Goal: Task Accomplishment & Management: Use online tool/utility

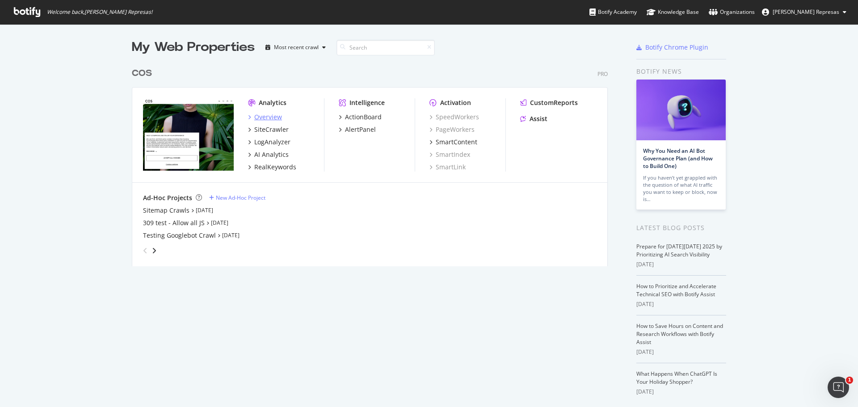
click at [262, 117] on div "Overview" at bounding box center [268, 117] width 28 height 9
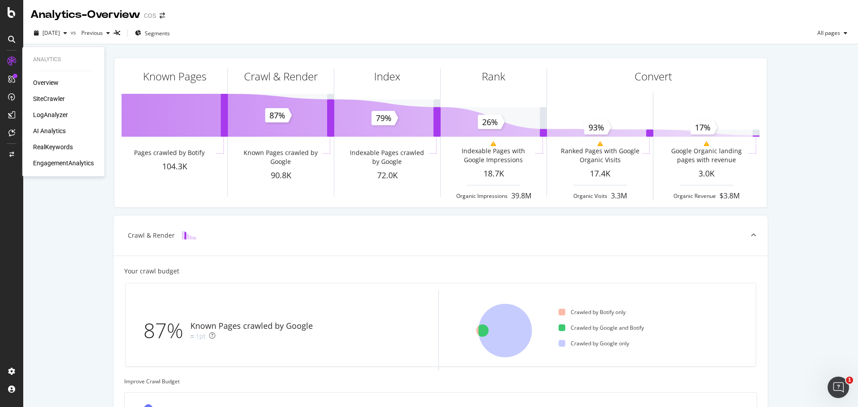
click at [56, 115] on div "LogAnalyzer" at bounding box center [50, 114] width 35 height 9
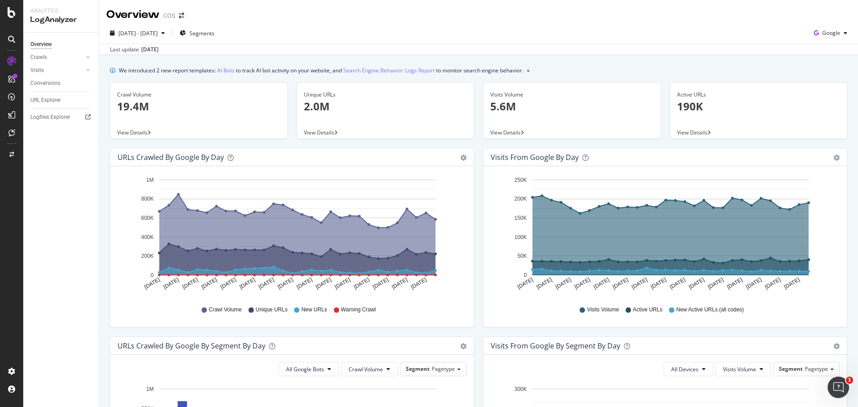
click at [159, 51] on div "[DATE]" at bounding box center [149, 50] width 17 height 8
click at [168, 40] on button "[DATE] - [DATE]" at bounding box center [137, 33] width 62 height 14
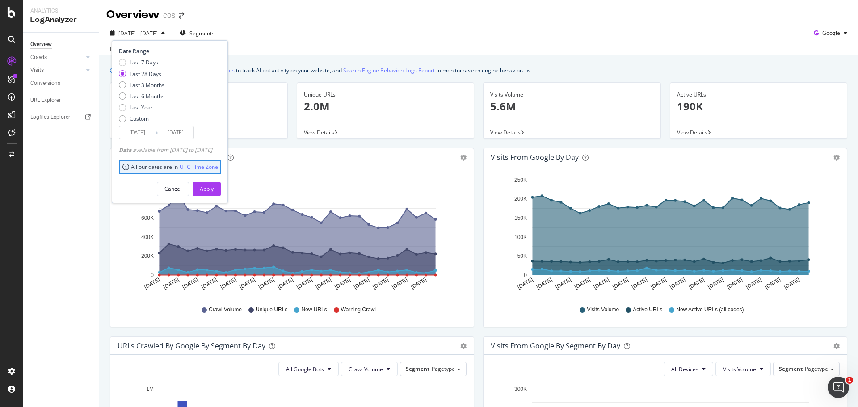
click at [147, 136] on input "[DATE]" at bounding box center [137, 132] width 36 height 13
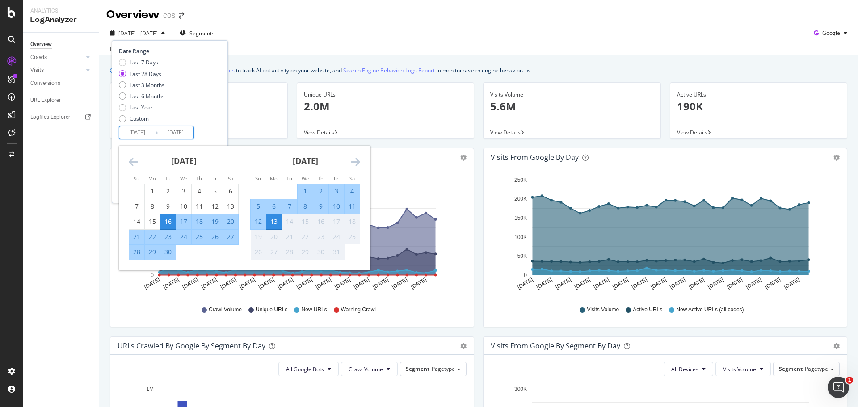
click at [146, 135] on input "[DATE]" at bounding box center [137, 132] width 36 height 13
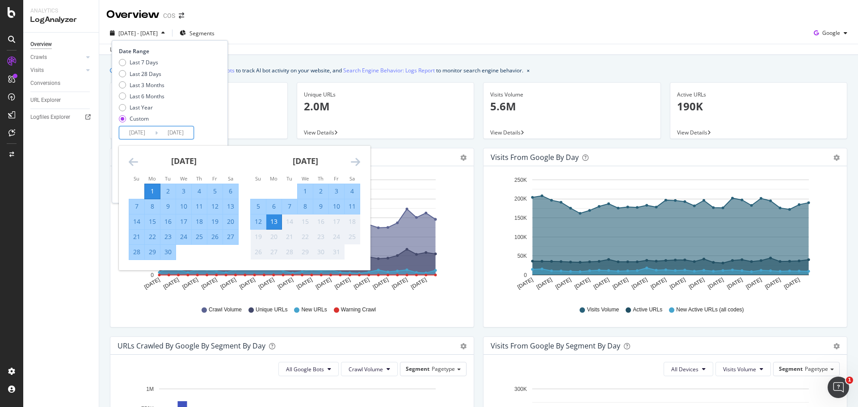
click at [141, 134] on input "[DATE]" at bounding box center [137, 132] width 36 height 13
click at [143, 133] on input "[DATE]" at bounding box center [137, 132] width 36 height 13
type input "[DATE]"
drag, startPoint x: 189, startPoint y: 134, endPoint x: 183, endPoint y: 134, distance: 5.8
click at [183, 134] on input "[DATE]" at bounding box center [176, 132] width 36 height 13
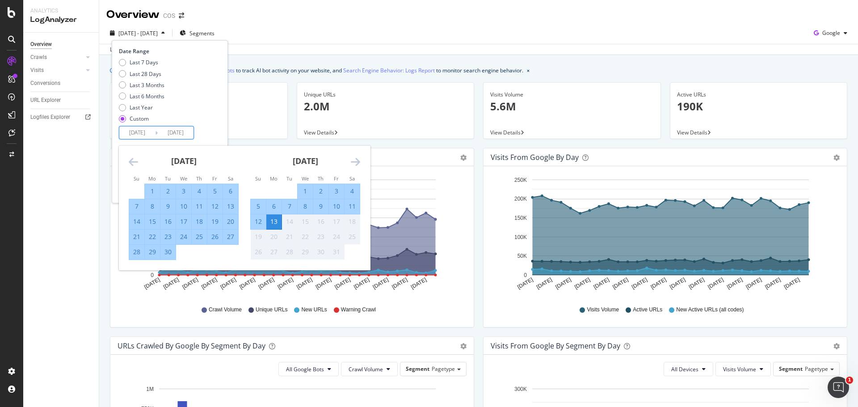
click at [179, 133] on input "[DATE]" at bounding box center [176, 132] width 36 height 13
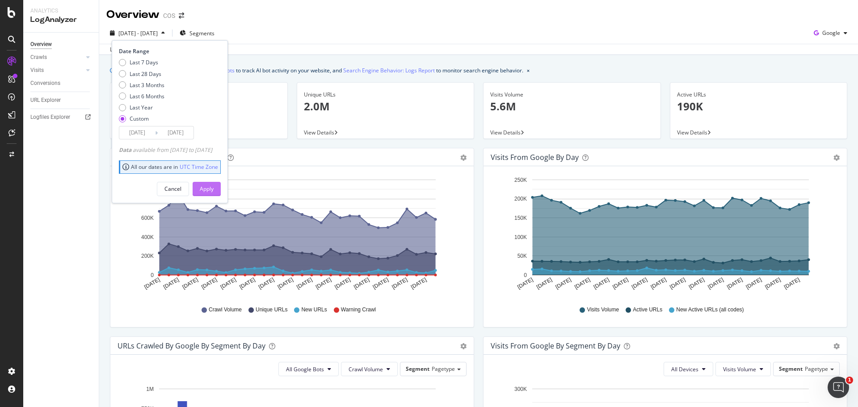
type input "[DATE]"
click at [221, 189] on button "Apply" at bounding box center [207, 189] width 28 height 14
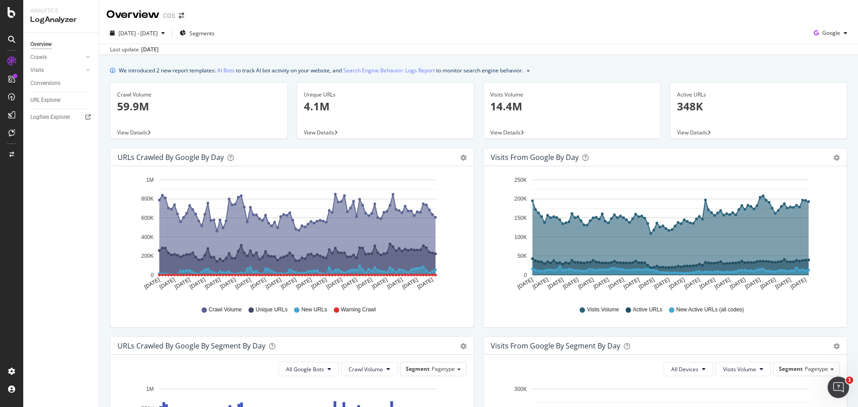
click at [224, 58] on div "We introduced 2 new report templates: AI Bots to track AI bot activity on your …" at bounding box center [478, 400] width 759 height 690
drag, startPoint x: 362, startPoint y: 33, endPoint x: 373, endPoint y: 60, distance: 28.9
click at [362, 33] on div "[DATE] - [DATE] Segments Google" at bounding box center [478, 35] width 759 height 18
drag, startPoint x: 566, startPoint y: 153, endPoint x: 568, endPoint y: 157, distance: 4.6
click at [564, 156] on div "Visits from Google by day" at bounding box center [535, 157] width 88 height 9
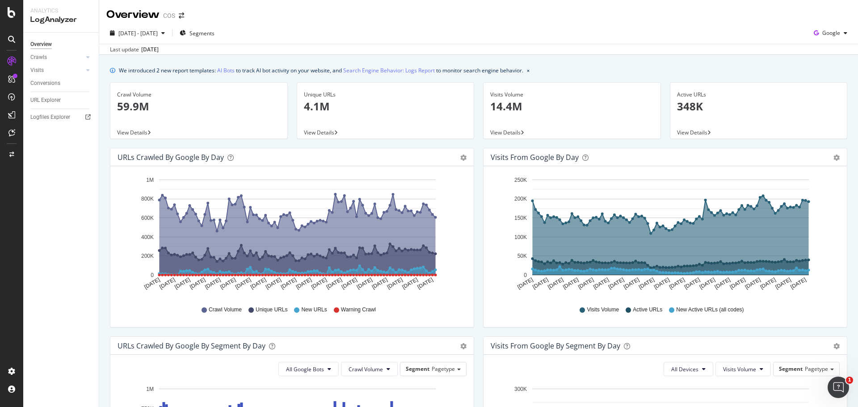
click at [630, 244] on icon "A chart." at bounding box center [671, 235] width 276 height 79
click at [691, 58] on div "We introduced 2 new report templates: AI Bots to track AI bot activity on your …" at bounding box center [478, 400] width 759 height 690
click at [645, 243] on icon "A chart." at bounding box center [671, 235] width 276 height 79
click at [344, 122] on div "Unique URLs 4.1M" at bounding box center [386, 104] width 164 height 43
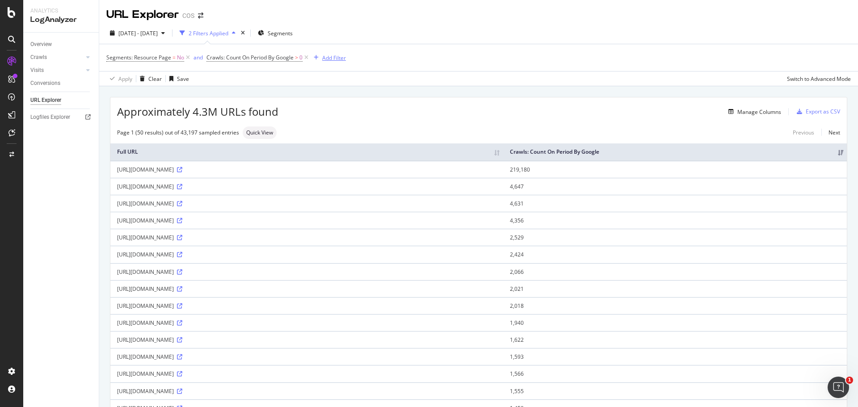
click at [327, 58] on div "Add Filter" at bounding box center [334, 58] width 24 height 8
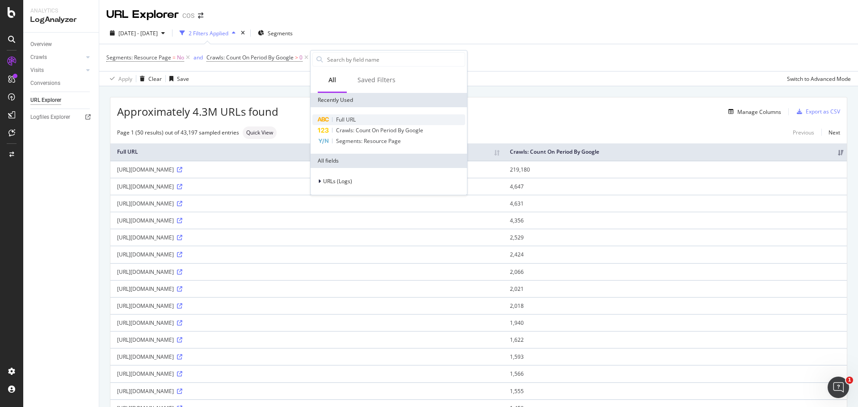
click at [367, 116] on div "Full URL" at bounding box center [388, 119] width 153 height 11
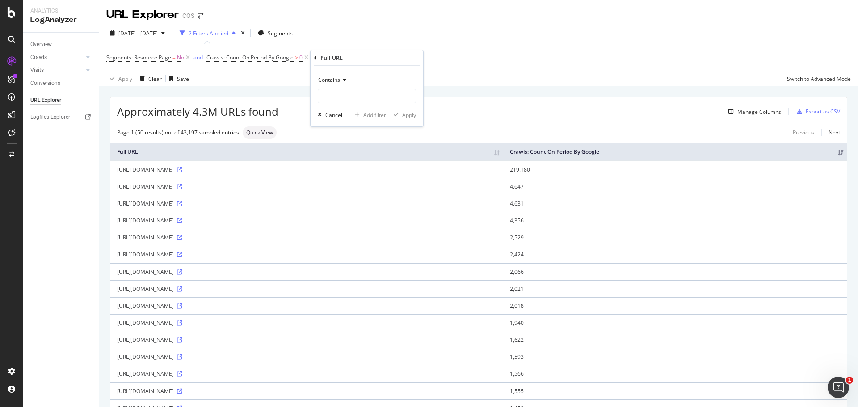
click at [351, 83] on div "Contains" at bounding box center [367, 80] width 98 height 14
click at [361, 136] on span "Doesn't start with" at bounding box center [344, 134] width 44 height 8
click at [363, 80] on icon at bounding box center [365, 79] width 6 height 5
click at [353, 179] on span "Doesn't contain" at bounding box center [341, 180] width 39 height 8
click at [383, 101] on input "text" at bounding box center [366, 96] width 97 height 14
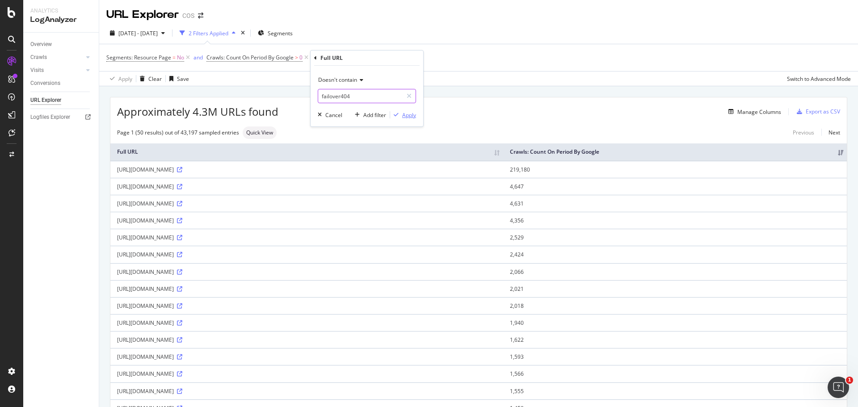
type input "failover404"
click at [412, 117] on div "Apply" at bounding box center [409, 115] width 14 height 8
click at [423, 56] on div "Add Filter" at bounding box center [425, 58] width 24 height 8
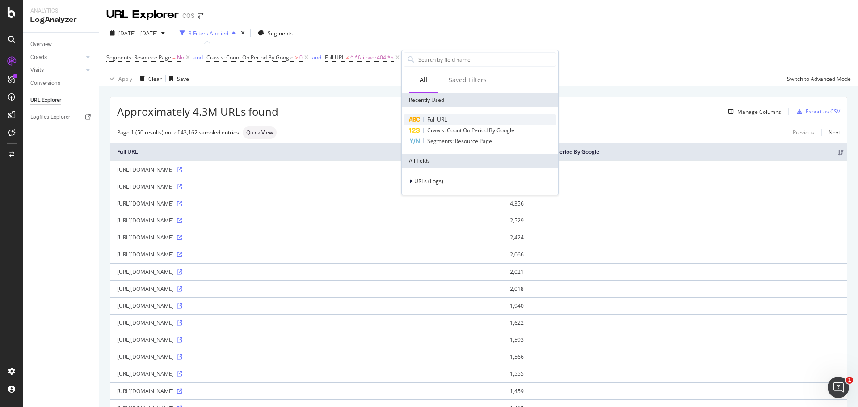
click at [456, 121] on div "Full URL" at bounding box center [479, 119] width 153 height 11
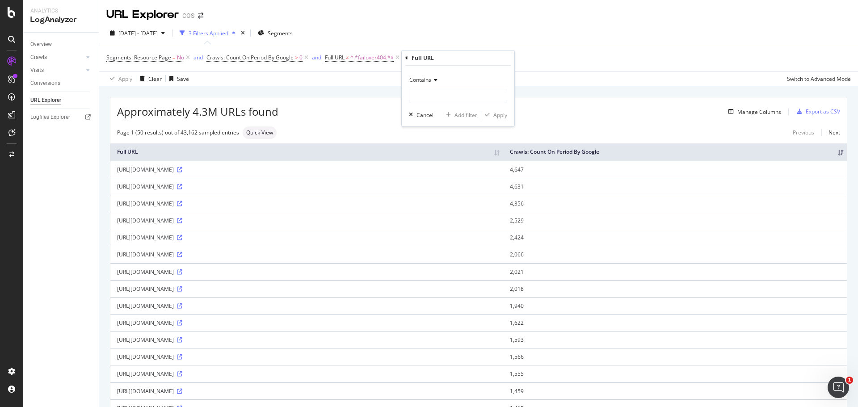
click at [437, 79] on div "Contains" at bounding box center [458, 80] width 98 height 14
click at [457, 182] on div "Doesn't contain" at bounding box center [459, 180] width 96 height 12
click at [463, 94] on input "text" at bounding box center [457, 96] width 97 height 14
type input "/api/"
click at [506, 116] on div "Apply" at bounding box center [500, 115] width 14 height 8
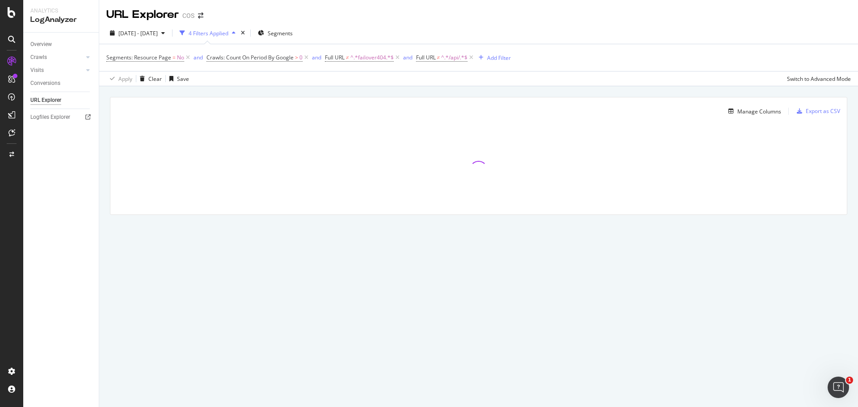
drag, startPoint x: 488, startPoint y: 107, endPoint x: 543, endPoint y: 33, distance: 92.3
click at [543, 33] on div "[DATE] - [DATE] 4 Filters Applied Segments" at bounding box center [478, 35] width 759 height 18
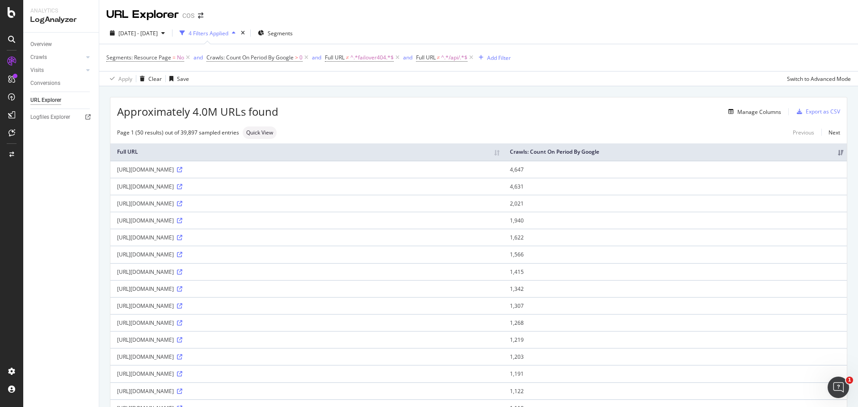
drag, startPoint x: 213, startPoint y: 187, endPoint x: 171, endPoint y: 187, distance: 42.0
click at [171, 187] on div "[URL][DOMAIN_NAME]" at bounding box center [306, 187] width 379 height 8
copy div "/ZbgUFG5SnVVxt"
click at [499, 56] on div "Add Filter" at bounding box center [499, 58] width 24 height 8
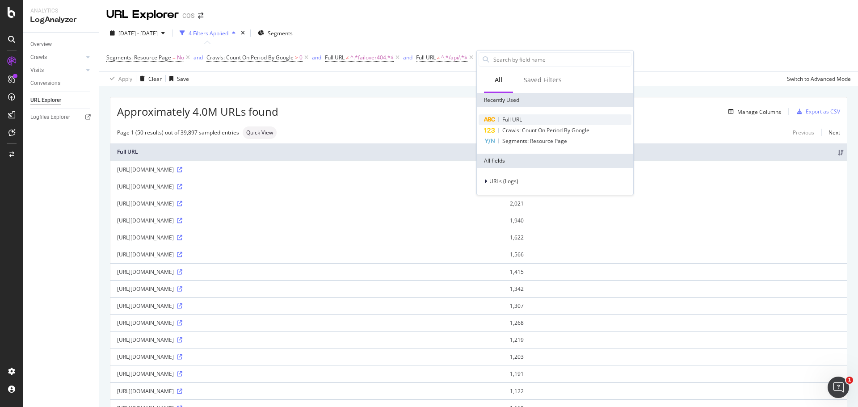
click at [533, 120] on div "Full URL" at bounding box center [554, 119] width 153 height 11
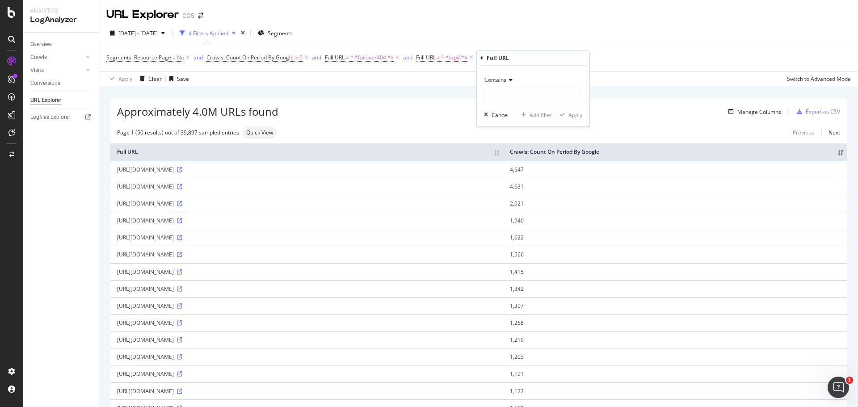
click at [509, 79] on icon at bounding box center [509, 79] width 6 height 5
click at [529, 182] on div "Doesn't contain" at bounding box center [534, 180] width 96 height 12
click at [528, 97] on input "text" at bounding box center [532, 96] width 97 height 14
paste input "/ZbgUFG5SnVVxt"
type input "/ZbgUFG5SnVVxt"
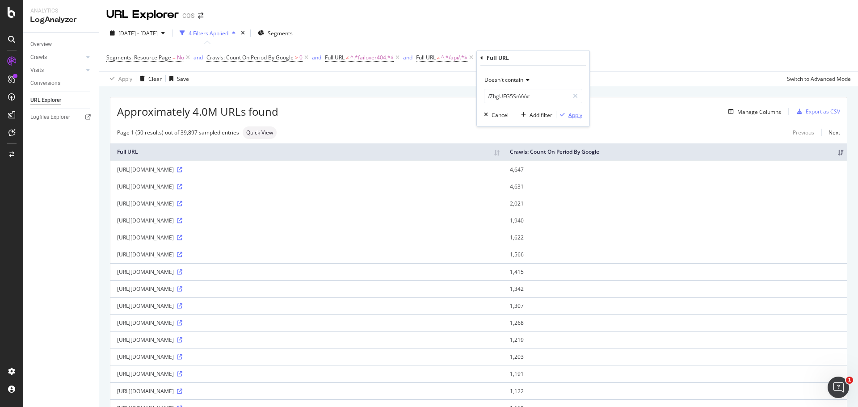
click at [567, 112] on div "Apply" at bounding box center [569, 115] width 26 height 8
click at [610, 54] on div "Add Filter" at bounding box center [604, 58] width 24 height 8
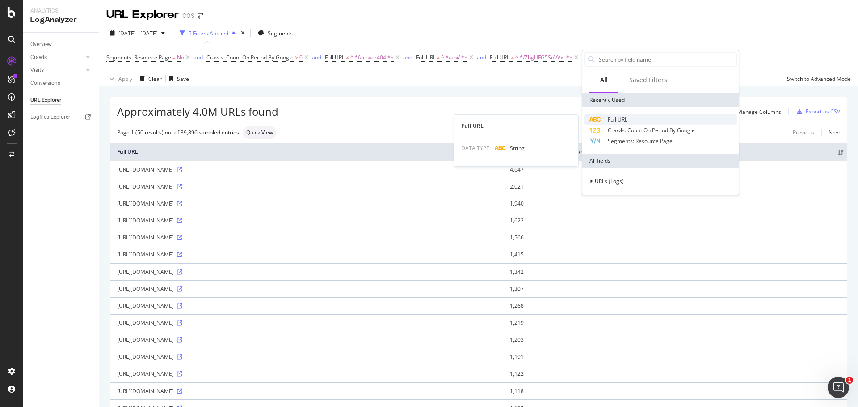
click at [635, 120] on div "Full URL" at bounding box center [660, 119] width 153 height 11
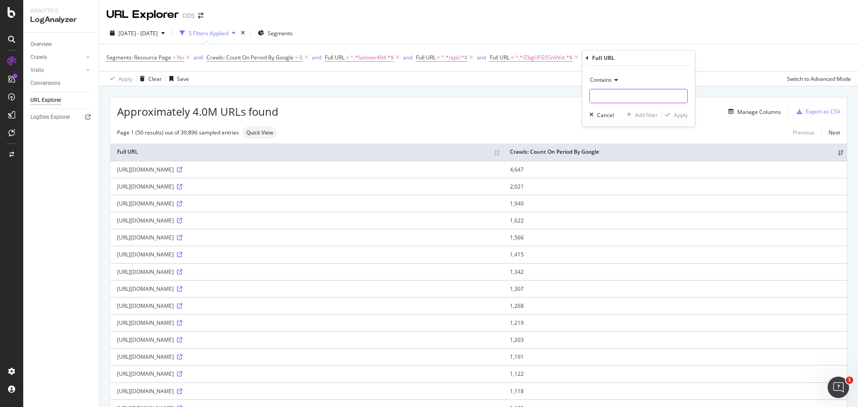
click at [617, 100] on input "text" at bounding box center [638, 96] width 97 height 14
type input "/en-[GEOGRAPHIC_DATA]"
drag, startPoint x: 678, startPoint y: 115, endPoint x: 661, endPoint y: 118, distance: 17.3
click at [678, 115] on div "Apply" at bounding box center [681, 115] width 14 height 8
click at [684, 53] on div "Add Filter" at bounding box center [677, 58] width 36 height 10
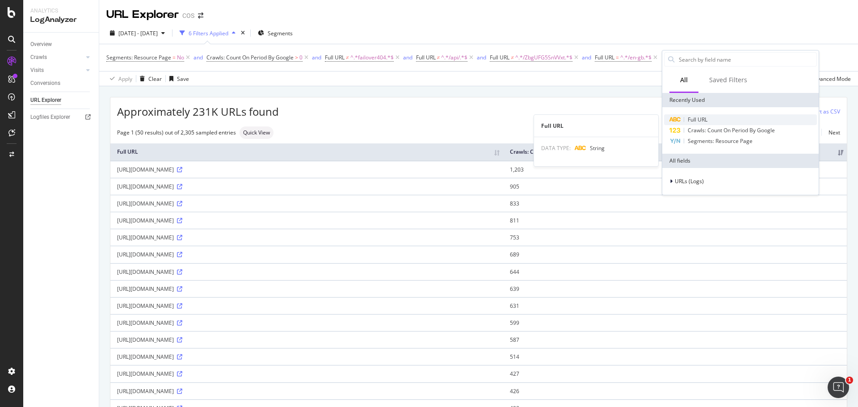
click at [701, 120] on span "Full URL" at bounding box center [698, 120] width 20 height 8
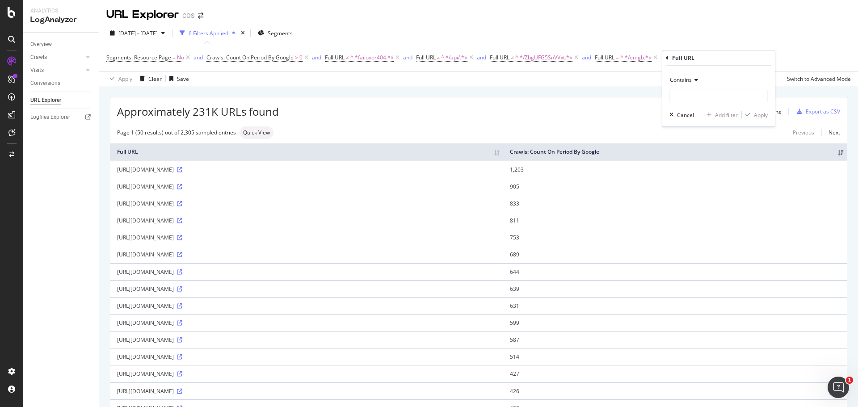
click at [692, 78] on icon at bounding box center [695, 79] width 6 height 5
drag, startPoint x: 724, startPoint y: 180, endPoint x: 718, endPoint y: 161, distance: 19.6
click at [724, 180] on div "Doesn't contain" at bounding box center [720, 180] width 96 height 12
click at [710, 96] on input "text" at bounding box center [718, 96] width 97 height 14
click at [672, 61] on div "Add Filter" at bounding box center [677, 58] width 36 height 10
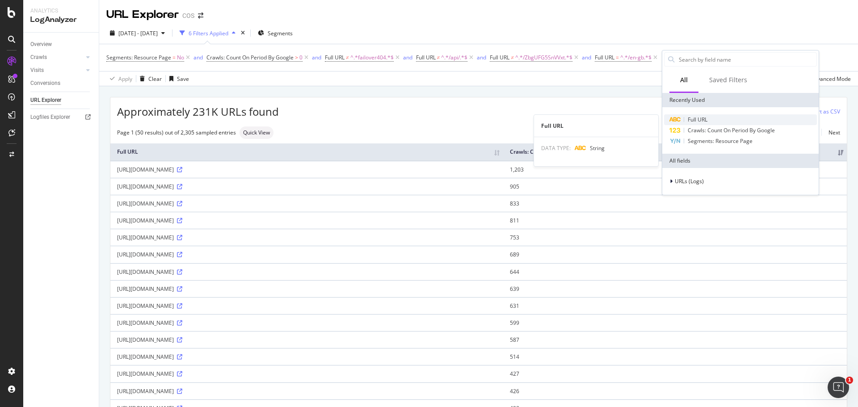
click at [706, 116] on span "Full URL" at bounding box center [698, 120] width 20 height 8
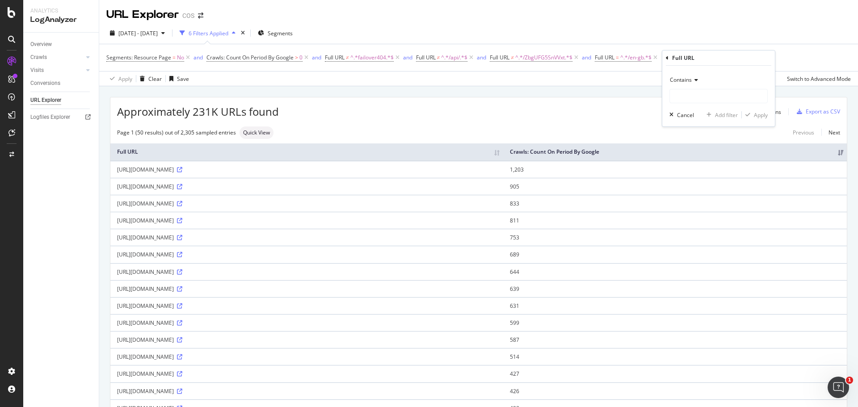
click at [699, 83] on div "Contains" at bounding box center [718, 80] width 98 height 14
click at [709, 177] on span "Doesn't contain" at bounding box center [693, 180] width 39 height 8
click at [700, 97] on input "text" at bounding box center [718, 96] width 97 height 14
type input "?country"
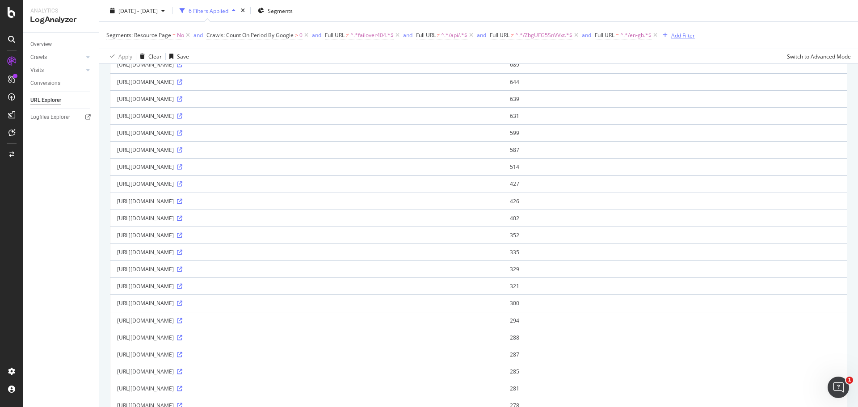
scroll to position [179, 0]
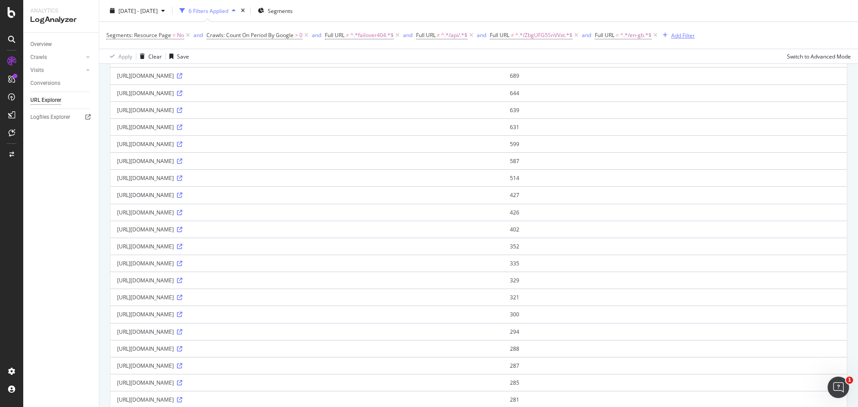
click at [684, 35] on div "Add Filter" at bounding box center [683, 35] width 24 height 8
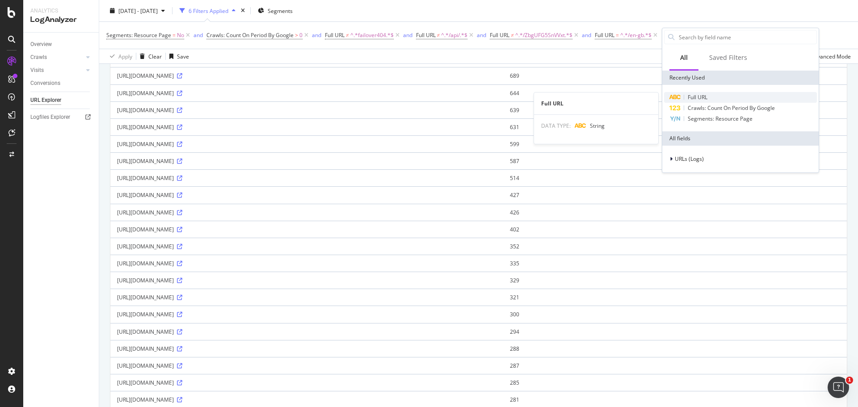
click at [716, 93] on div "Full URL" at bounding box center [740, 97] width 153 height 11
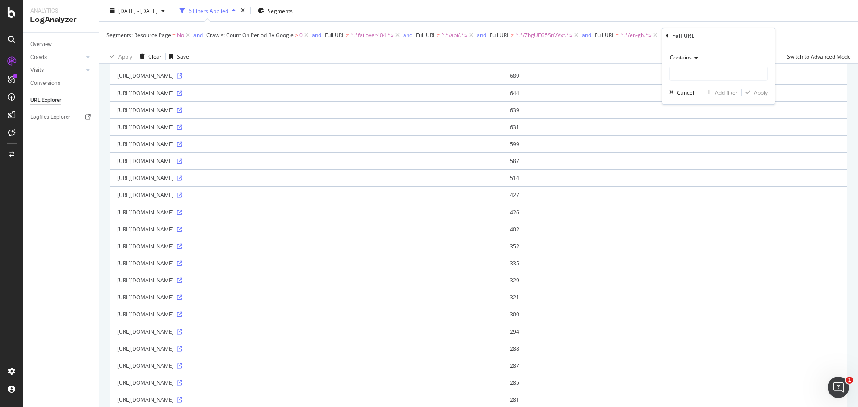
click at [693, 59] on icon at bounding box center [695, 57] width 6 height 5
drag, startPoint x: 717, startPoint y: 154, endPoint x: 717, endPoint y: 148, distance: 5.4
click at [717, 155] on div "Doesn't contain" at bounding box center [720, 157] width 96 height 12
click at [719, 81] on input "text" at bounding box center [718, 74] width 97 height 14
type input "?country"
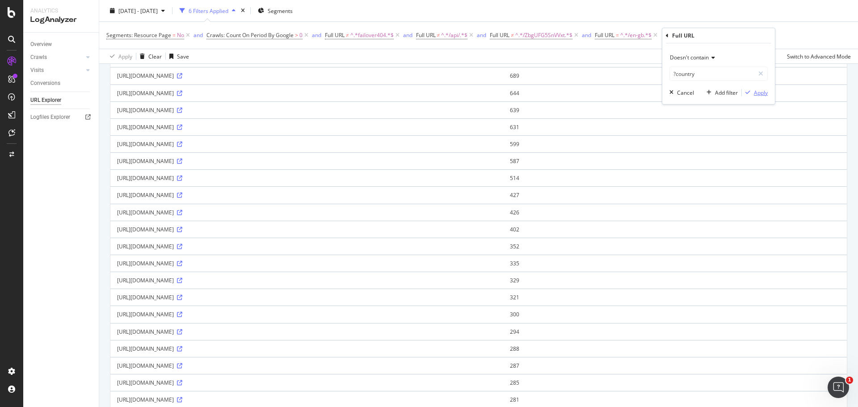
click at [756, 92] on div "Apply" at bounding box center [761, 93] width 14 height 8
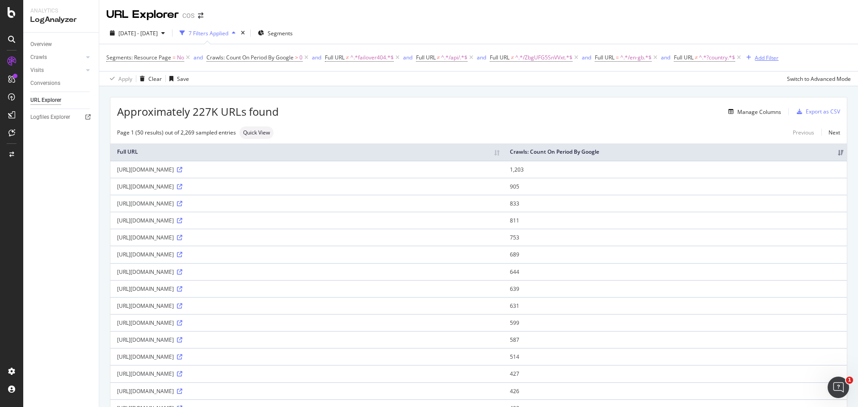
click at [769, 54] on div "Add Filter" at bounding box center [767, 58] width 24 height 8
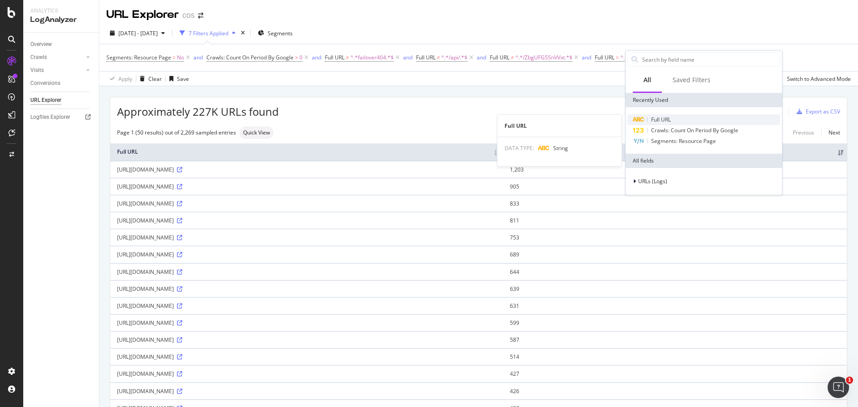
click at [700, 117] on div "Full URL" at bounding box center [703, 119] width 153 height 11
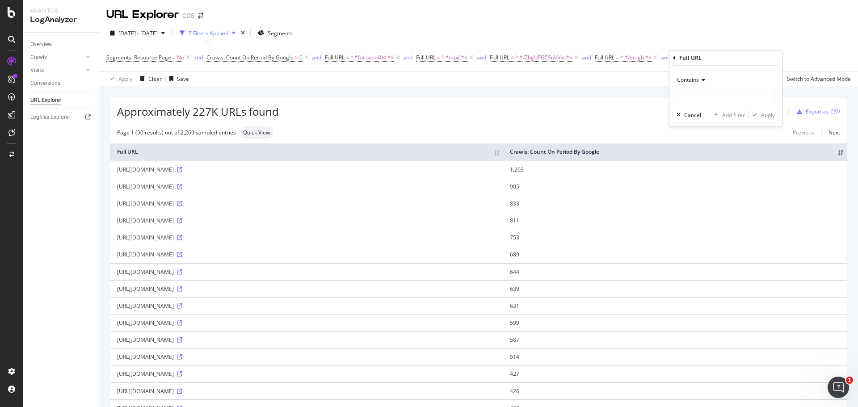
click at [703, 81] on icon at bounding box center [702, 79] width 6 height 5
click at [708, 181] on span "Doesn't contain" at bounding box center [700, 180] width 39 height 8
click at [718, 98] on input "text" at bounding box center [725, 96] width 97 height 14
type input "?"
type input "/_"
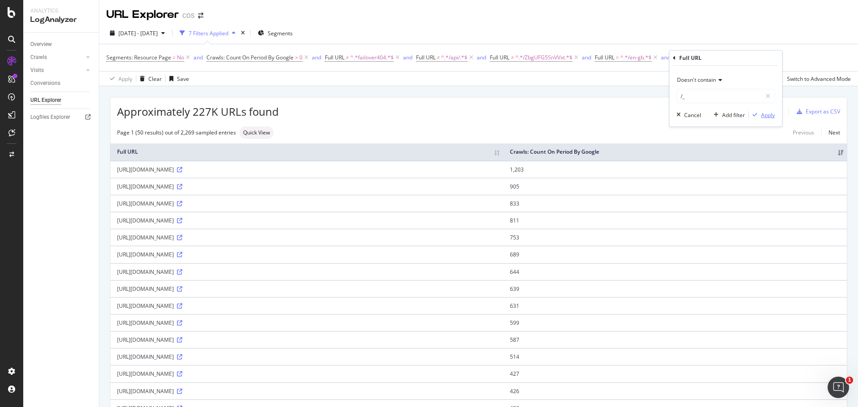
click at [773, 118] on div "Apply" at bounding box center [768, 115] width 14 height 8
click at [737, 116] on div "Manage Columns" at bounding box center [759, 112] width 44 height 8
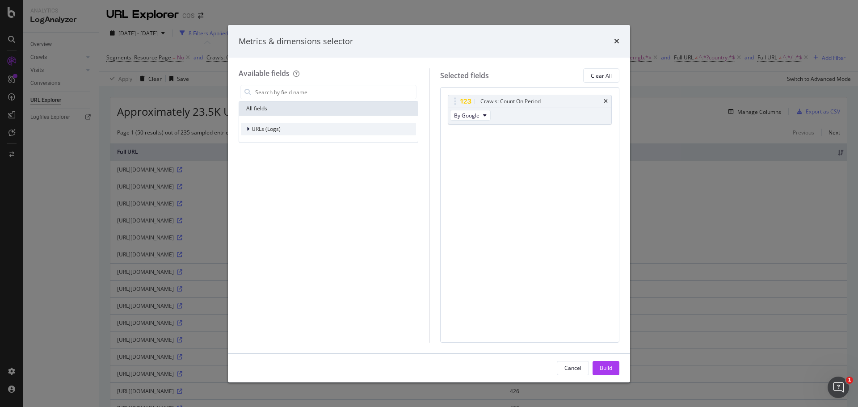
click at [251, 127] on div "modal" at bounding box center [248, 129] width 5 height 9
click at [250, 171] on div "Crawls" at bounding box center [257, 170] width 33 height 9
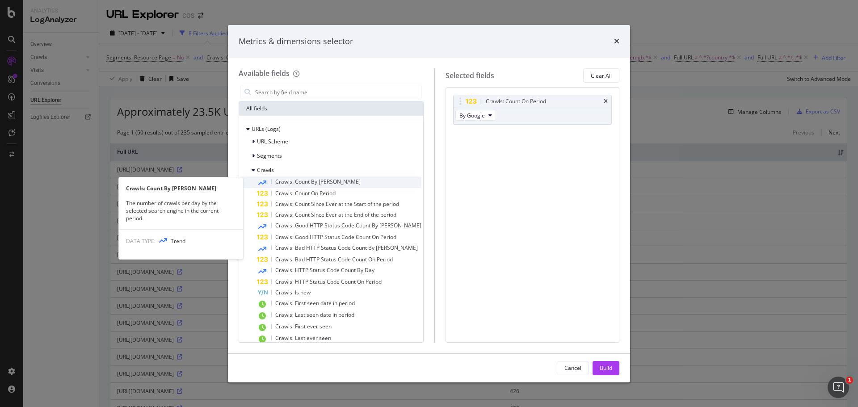
click at [344, 184] on div "Crawls: Count By [PERSON_NAME]" at bounding box center [339, 182] width 164 height 12
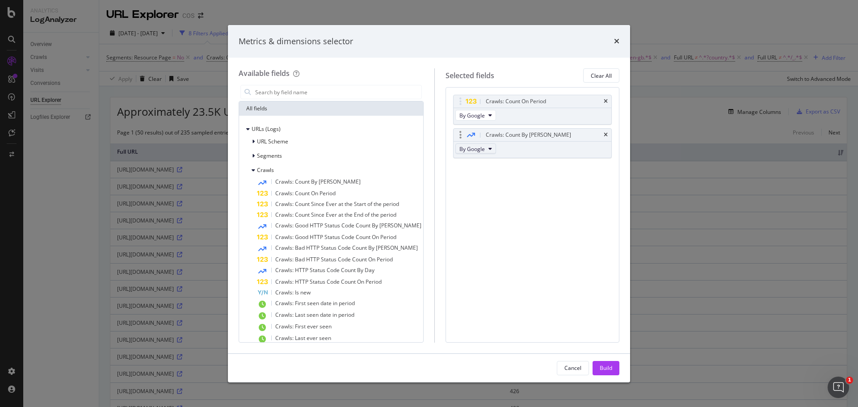
click at [488, 149] on icon "modal" at bounding box center [490, 148] width 4 height 5
click at [563, 185] on div "Crawls: Count On Period By Google Crawls: Count By Day By Google You can use th…" at bounding box center [532, 214] width 174 height 255
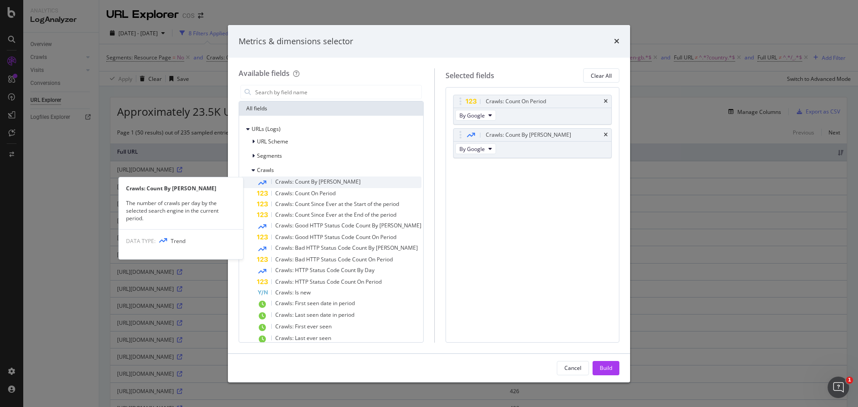
click at [351, 183] on div "Crawls: Count By [PERSON_NAME]" at bounding box center [339, 182] width 164 height 12
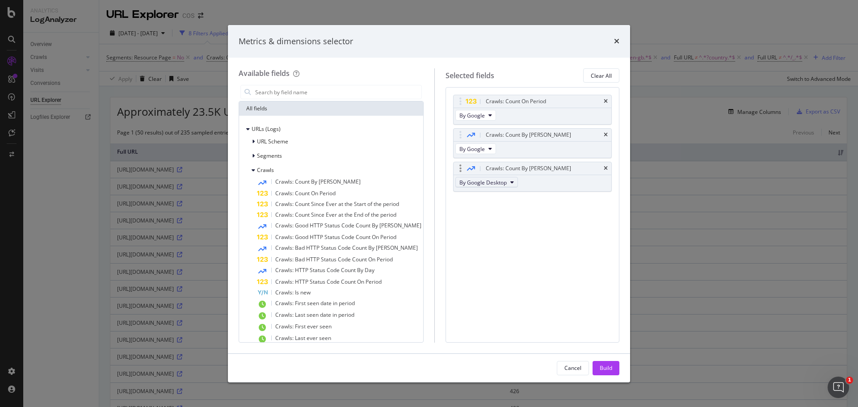
click at [508, 185] on button "By Google Desktop" at bounding box center [486, 182] width 63 height 11
drag, startPoint x: 535, startPoint y: 218, endPoint x: 552, endPoint y: 241, distance: 28.5
click at [553, 240] on div "Crawls: Count On Period By Google Crawls: Count By Day By Google Crawls: Count …" at bounding box center [532, 214] width 174 height 255
click at [510, 182] on icon "modal" at bounding box center [512, 182] width 4 height 5
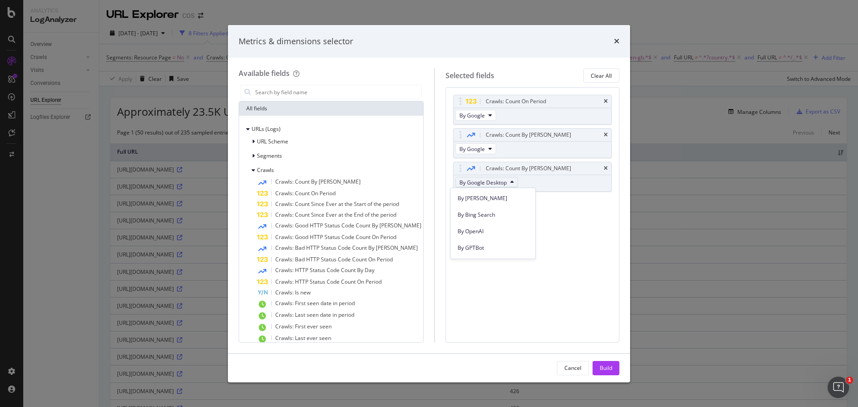
scroll to position [216, 0]
click at [504, 214] on span "By OpenAI" at bounding box center [492, 214] width 71 height 8
click at [348, 184] on div "Crawls: Count By [PERSON_NAME]" at bounding box center [339, 182] width 164 height 12
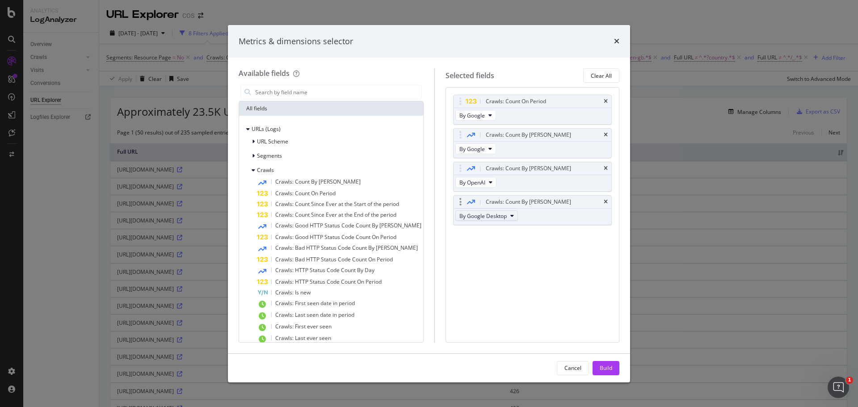
click at [508, 214] on button "By Google Desktop" at bounding box center [486, 215] width 63 height 11
click at [508, 265] on span "By Perplexity-User" at bounding box center [492, 266] width 71 height 8
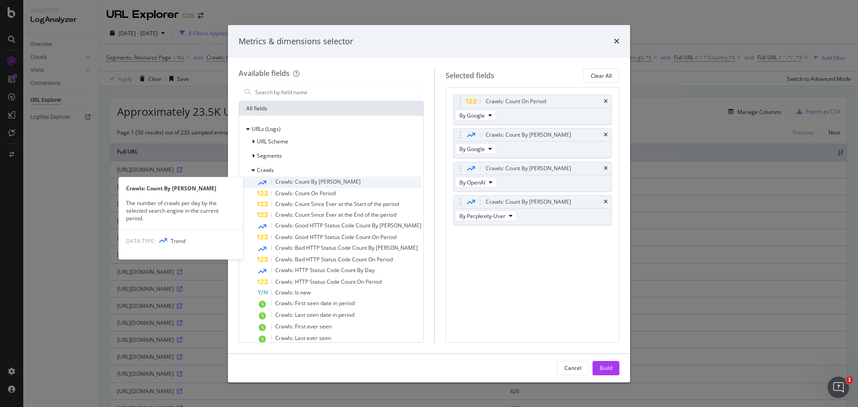
click at [348, 182] on div "Crawls: Count By [PERSON_NAME]" at bounding box center [339, 182] width 164 height 12
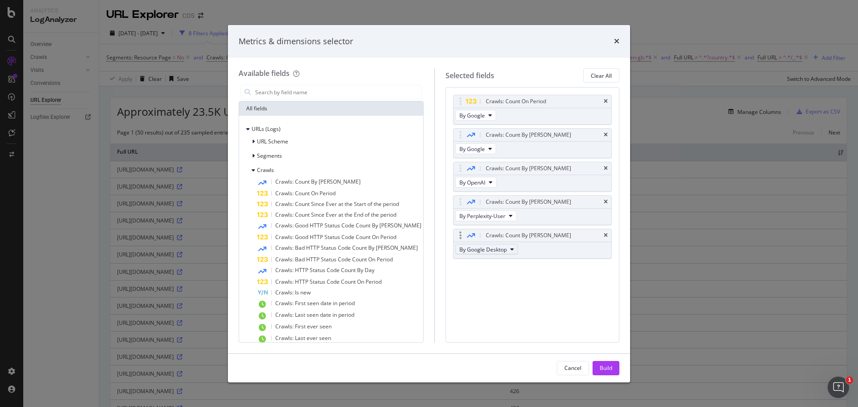
click at [504, 252] on button "By Google Desktop" at bounding box center [486, 249] width 63 height 11
click at [596, 265] on div "Crawls: Count On Period By Google Crawls: Count By Day By Google Crawls: Count …" at bounding box center [532, 186] width 159 height 183
click at [607, 235] on icon "times" at bounding box center [606, 235] width 4 height 5
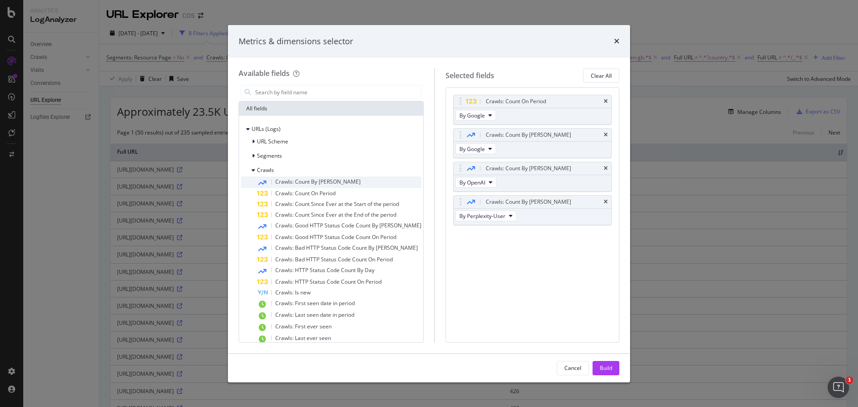
click at [320, 182] on span "Crawls: Count By [PERSON_NAME]" at bounding box center [317, 182] width 85 height 8
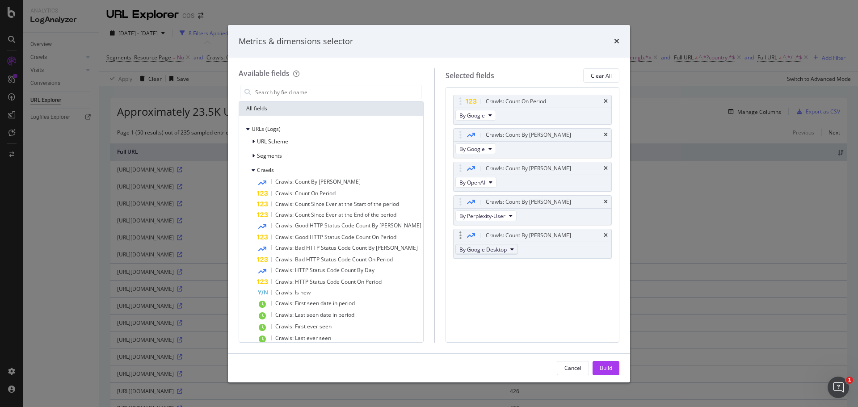
click at [508, 252] on button "By Google Desktop" at bounding box center [486, 249] width 63 height 11
click at [521, 273] on span "By Other AI Bots" at bounding box center [492, 272] width 71 height 8
click at [551, 296] on div "Crawls: Count On Period By Google Crawls: Count By Day By Google Crawls: Count …" at bounding box center [532, 214] width 174 height 255
click at [502, 215] on button "By Perplexity-User" at bounding box center [485, 215] width 61 height 11
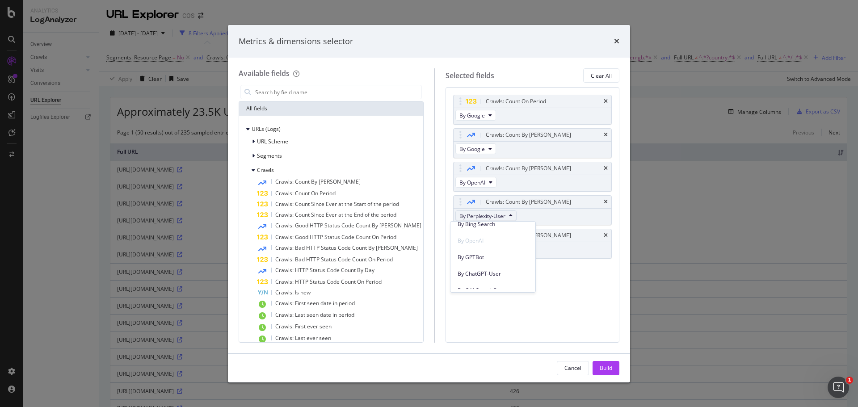
scroll to position [226, 0]
click at [516, 255] on span "By GPTBot" at bounding box center [492, 254] width 71 height 8
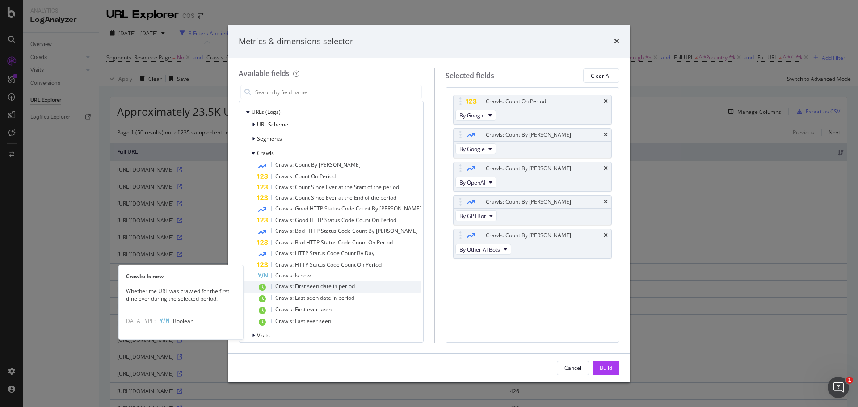
scroll to position [24, 0]
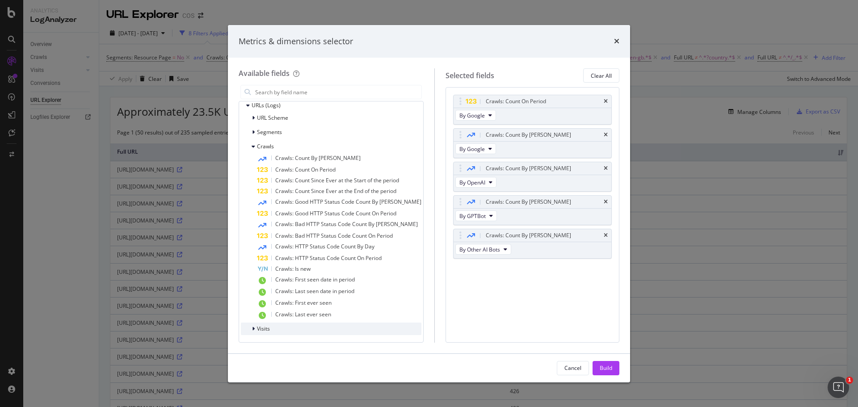
click at [269, 332] on span "Visits" at bounding box center [263, 329] width 13 height 8
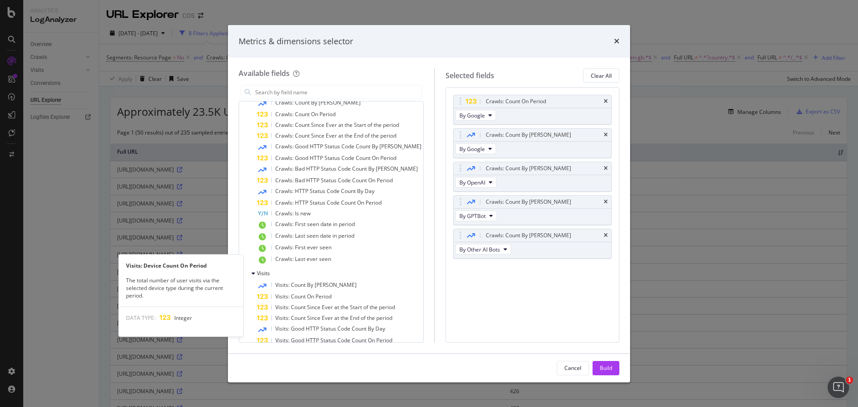
scroll to position [158, 0]
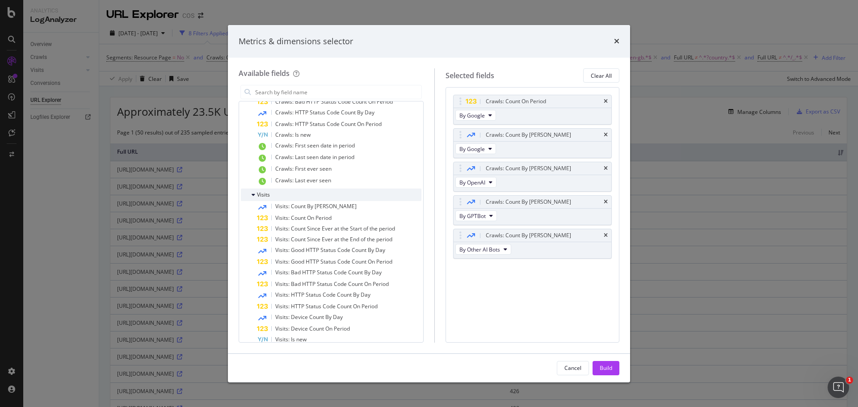
click at [261, 194] on span "Visits" at bounding box center [263, 195] width 13 height 8
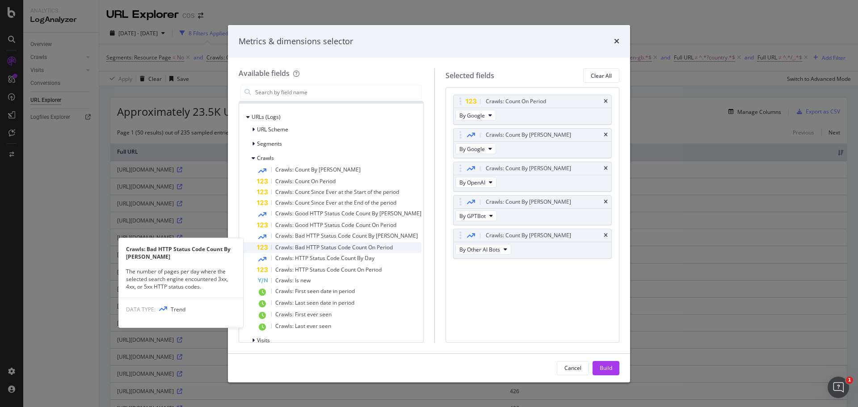
scroll to position [0, 0]
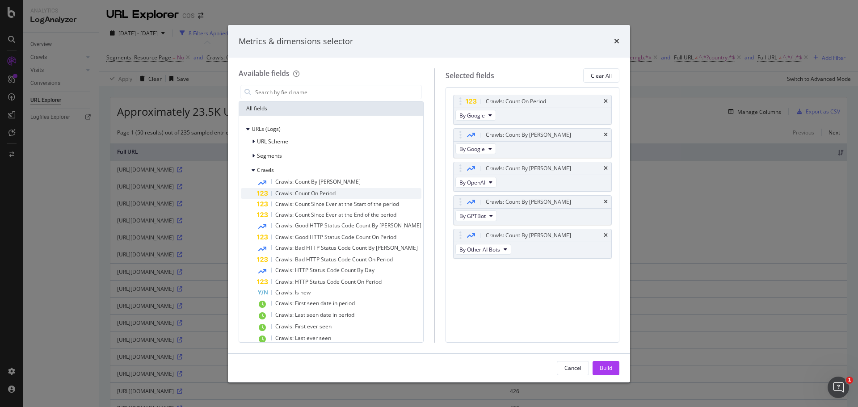
click at [329, 194] on span "Crawls: Count On Period" at bounding box center [305, 193] width 60 height 8
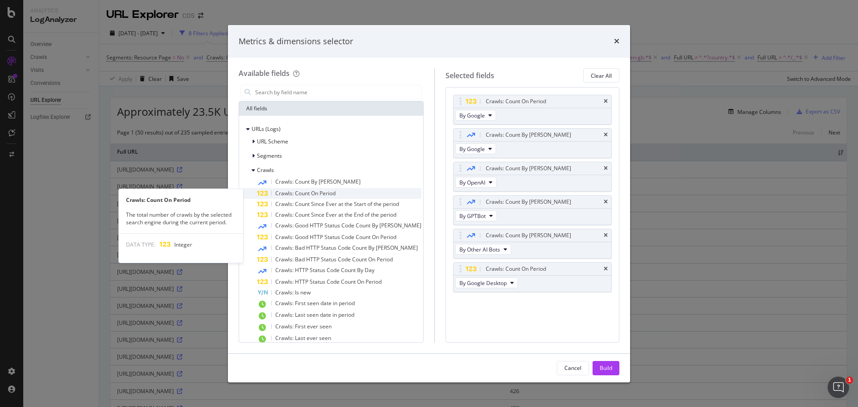
click at [327, 194] on span "Crawls: Count On Period" at bounding box center [305, 193] width 60 height 8
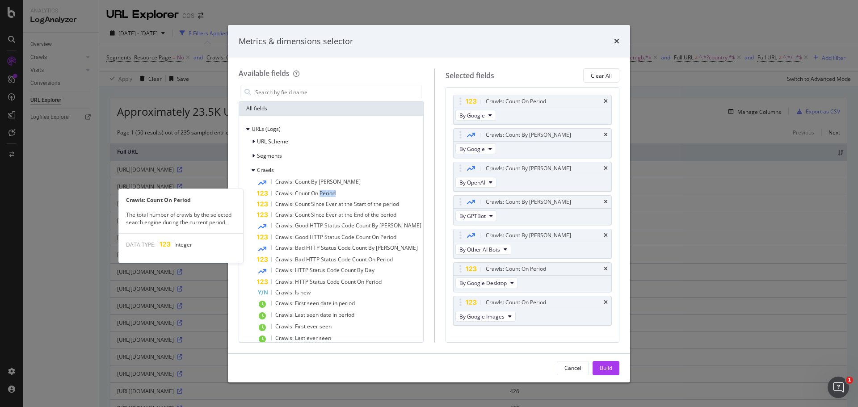
click at [327, 194] on span "Crawls: Count On Period" at bounding box center [305, 193] width 60 height 8
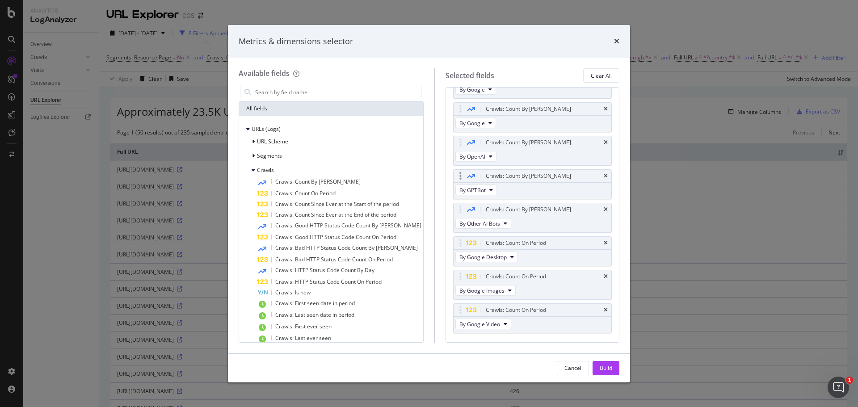
scroll to position [47, 0]
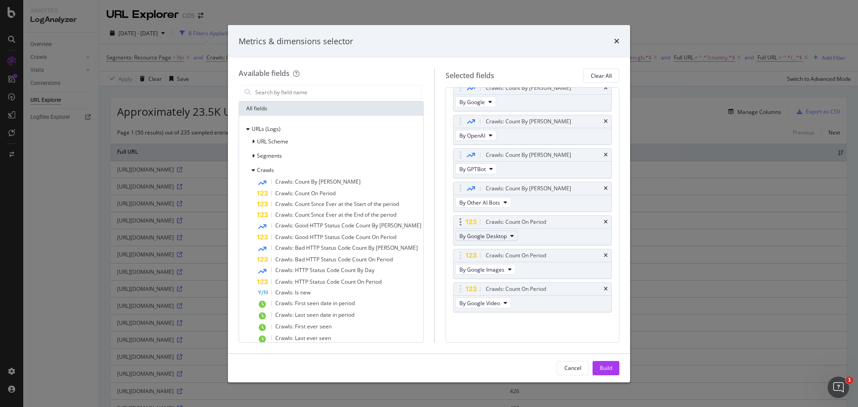
click at [510, 235] on icon "modal" at bounding box center [512, 235] width 4 height 5
click at [494, 262] on span "By OpenAI" at bounding box center [492, 260] width 71 height 8
click at [508, 269] on icon "modal" at bounding box center [510, 269] width 4 height 5
click at [489, 306] on span "By GPTBot" at bounding box center [492, 310] width 71 height 8
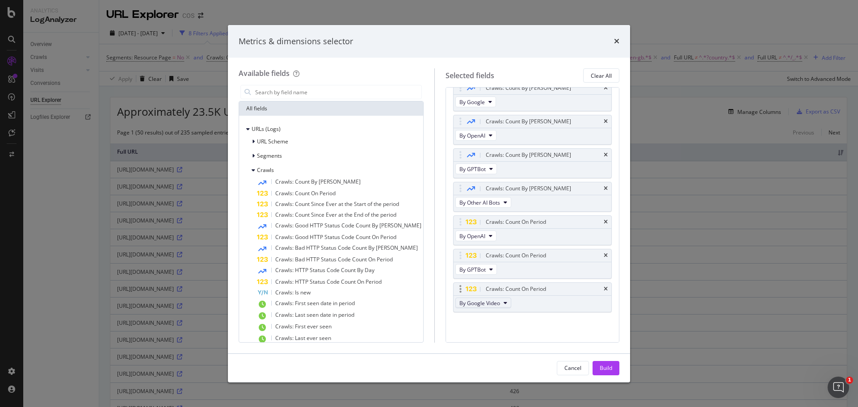
click at [495, 300] on button "By Google Video" at bounding box center [483, 303] width 56 height 11
click at [495, 350] on span "By Other AI Bots" at bounding box center [492, 348] width 71 height 8
click at [604, 372] on div "Build" at bounding box center [606, 367] width 13 height 13
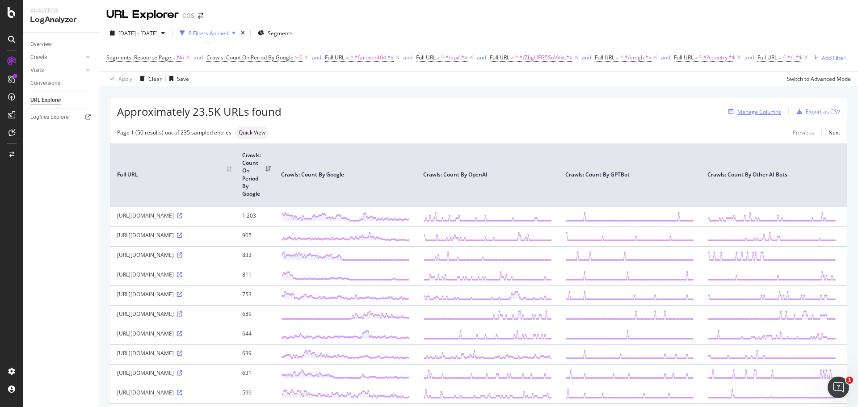
click at [758, 116] on div "Manage Columns" at bounding box center [759, 112] width 44 height 8
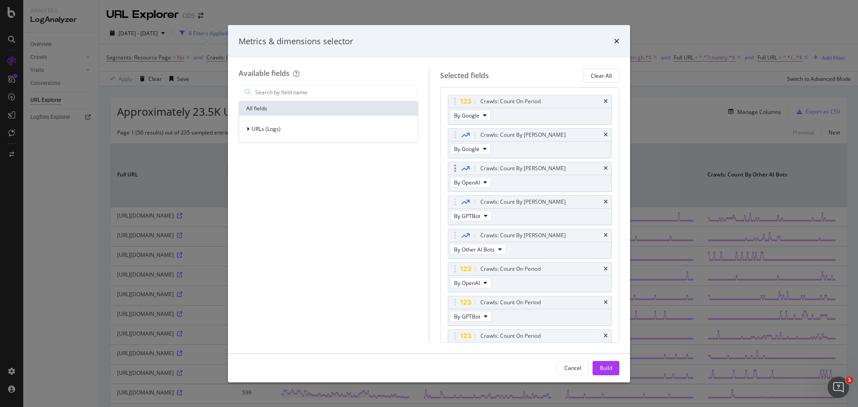
click at [458, 168] on div "modal" at bounding box center [455, 168] width 10 height 9
click at [466, 171] on icon "modal" at bounding box center [466, 168] width 8 height 7
click at [465, 167] on icon "modal" at bounding box center [466, 168] width 8 height 7
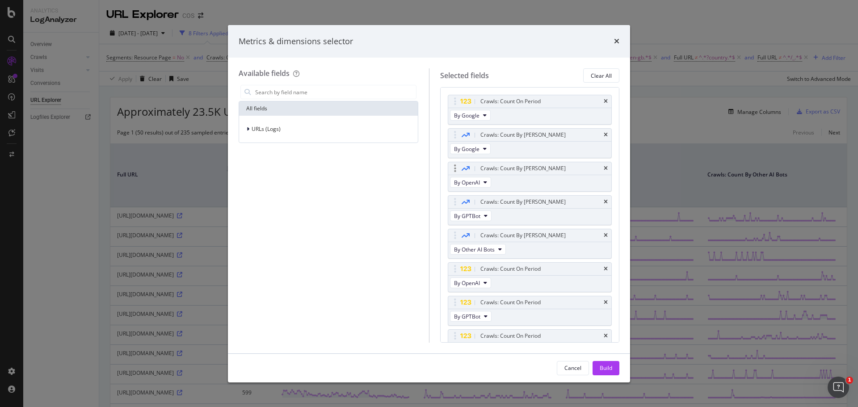
click at [551, 176] on div "Crawls: Count By Day By OpenAI" at bounding box center [530, 177] width 164 height 30
click at [509, 169] on div "Crawls: Count By [PERSON_NAME]" at bounding box center [522, 168] width 85 height 9
click at [454, 170] on icon "modal" at bounding box center [455, 168] width 2 height 9
click at [526, 178] on div "Crawls: Count By Day By OpenAI" at bounding box center [530, 177] width 164 height 30
click at [517, 163] on div "Crawls: Count By [PERSON_NAME]" at bounding box center [530, 168] width 164 height 13
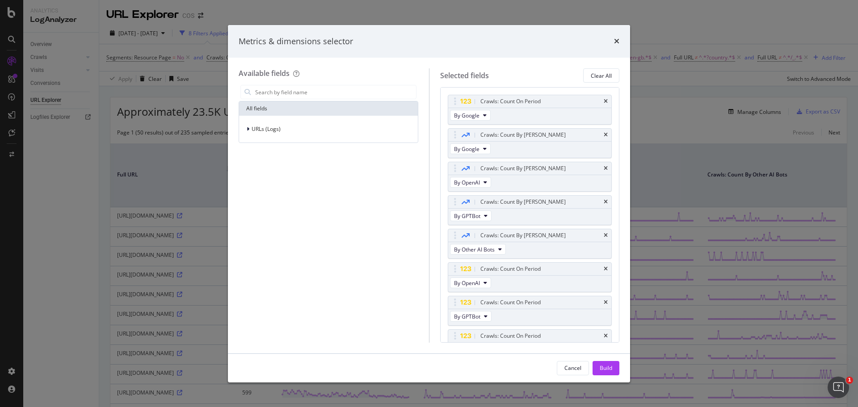
scroll to position [47, 0]
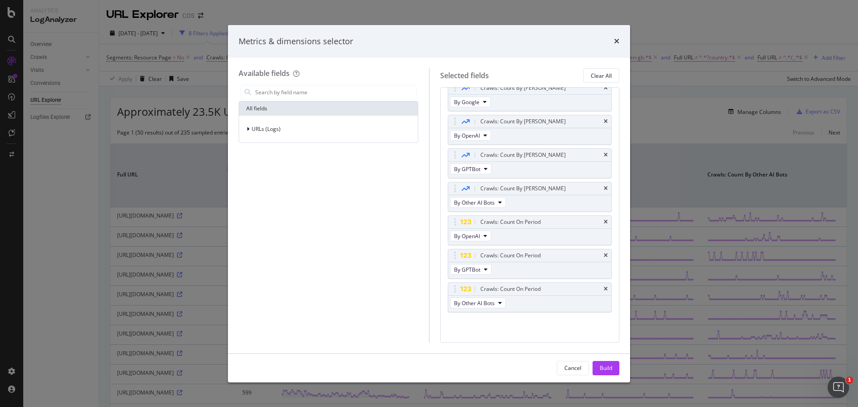
click at [614, 29] on div "Metrics & dimensions selector" at bounding box center [429, 41] width 402 height 33
click at [615, 42] on icon "times" at bounding box center [616, 41] width 5 height 7
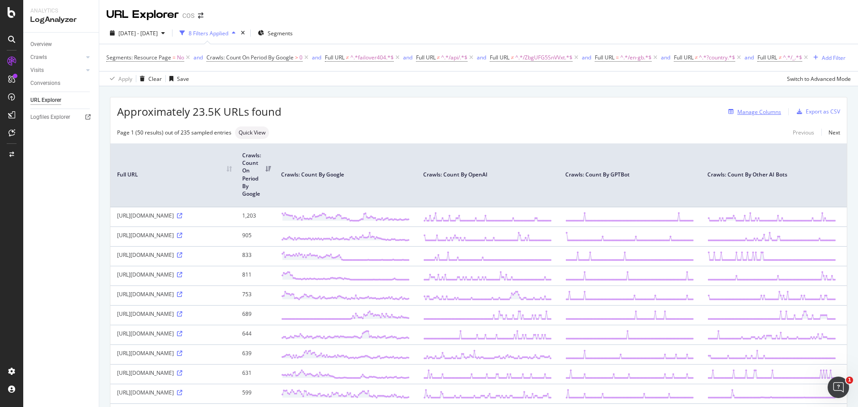
click at [763, 116] on div "Manage Columns" at bounding box center [759, 112] width 44 height 8
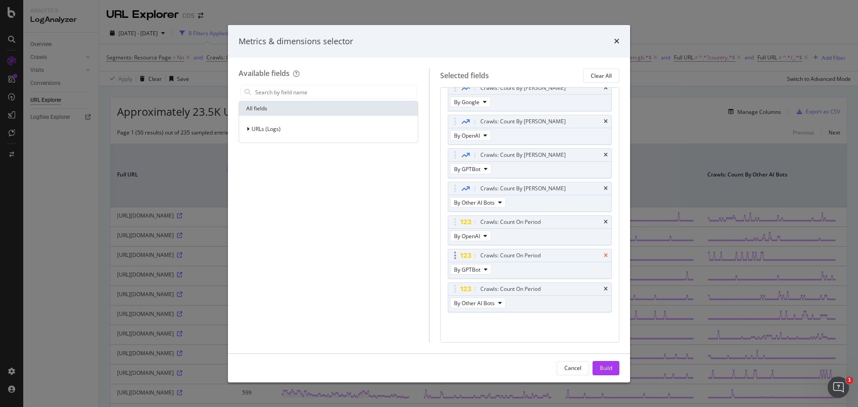
click at [604, 255] on icon "times" at bounding box center [606, 255] width 4 height 5
click at [604, 189] on icon "times" at bounding box center [606, 187] width 4 height 5
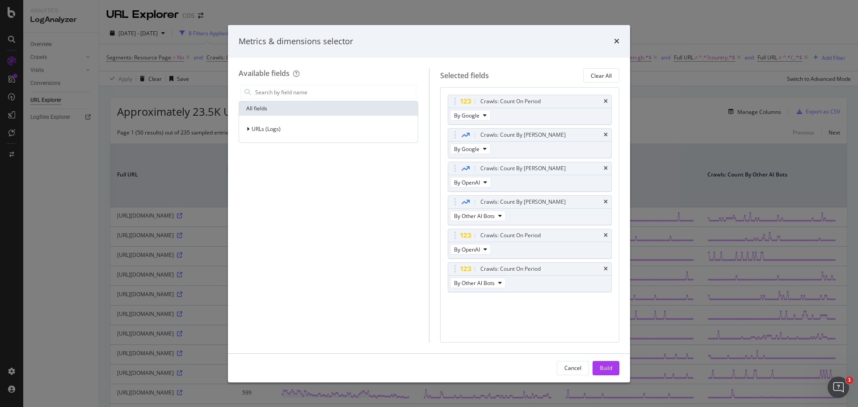
scroll to position [0, 0]
click at [604, 203] on icon "times" at bounding box center [606, 201] width 4 height 5
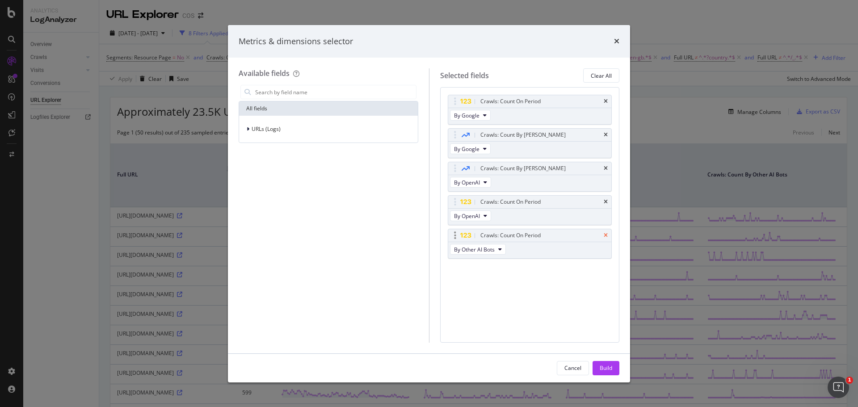
click at [606, 234] on icon "times" at bounding box center [606, 235] width 4 height 5
click at [615, 41] on icon "times" at bounding box center [616, 41] width 5 height 7
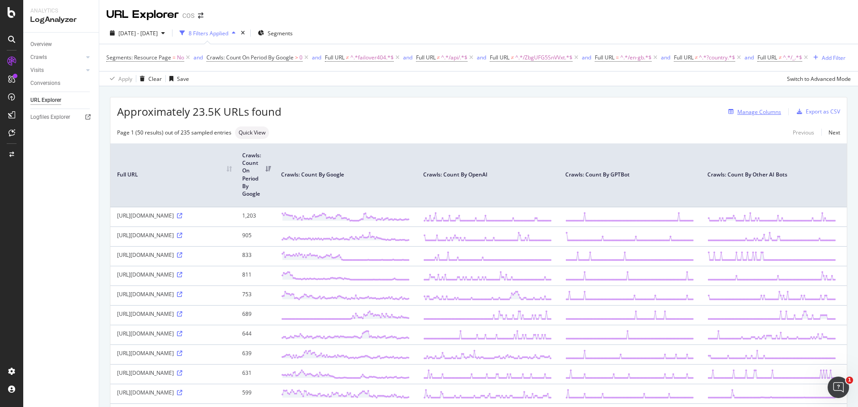
click at [748, 116] on div "Manage Columns" at bounding box center [759, 112] width 44 height 8
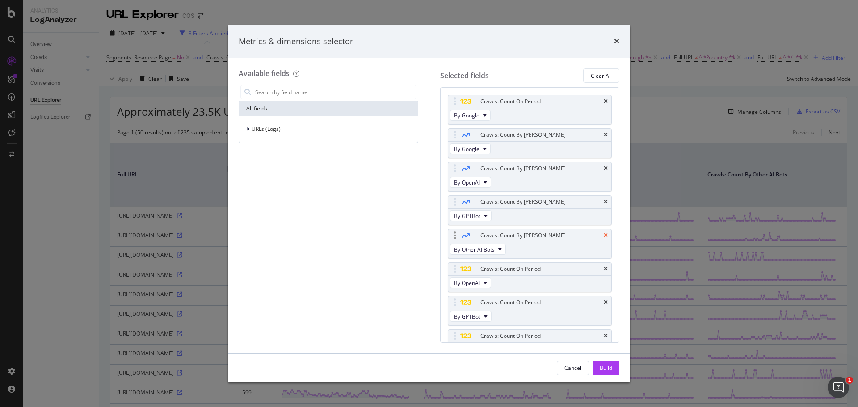
click at [604, 200] on icon "times" at bounding box center [606, 201] width 4 height 5
click at [601, 269] on div "Crawls: Count On Period" at bounding box center [530, 269] width 164 height 13
click at [604, 269] on icon "times" at bounding box center [606, 268] width 4 height 5
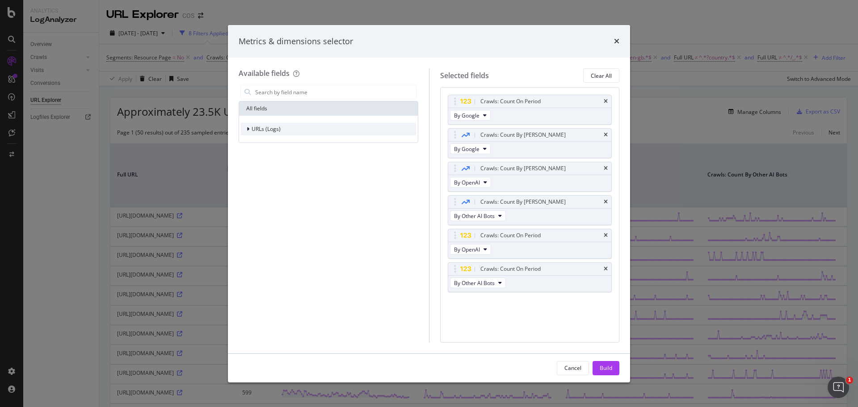
click at [257, 132] on span "URLs (Logs)" at bounding box center [266, 129] width 29 height 8
click at [255, 168] on div "modal" at bounding box center [254, 170] width 5 height 9
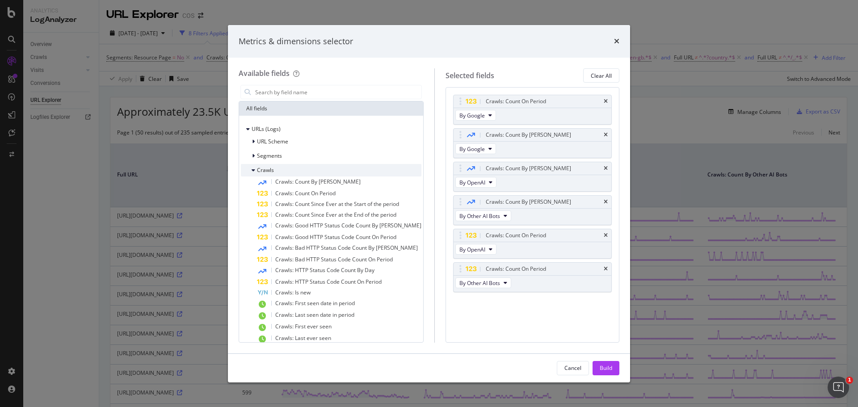
click at [254, 168] on icon "modal" at bounding box center [254, 170] width 4 height 5
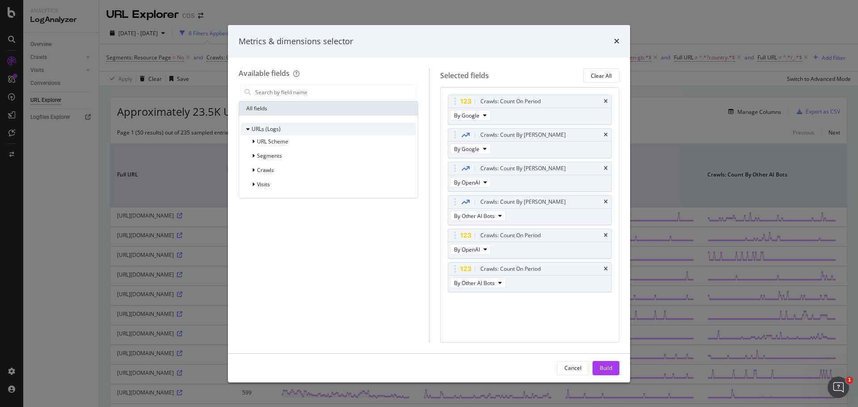
click at [248, 129] on icon "modal" at bounding box center [248, 128] width 4 height 5
click at [248, 130] on icon "modal" at bounding box center [248, 128] width 3 height 5
click at [256, 155] on div "modal" at bounding box center [254, 155] width 5 height 9
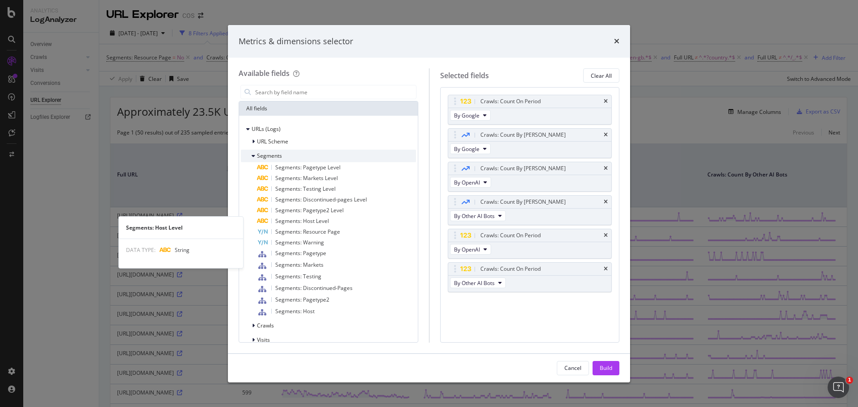
click at [251, 155] on div "Segments" at bounding box center [261, 155] width 41 height 9
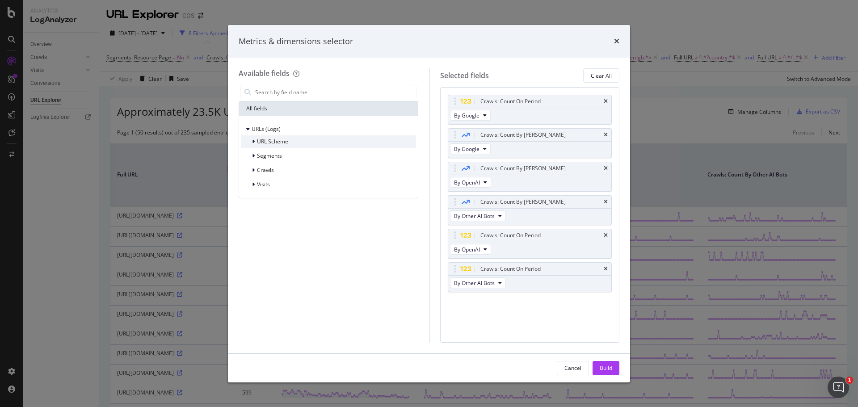
click at [250, 142] on div "URL Scheme" at bounding box center [264, 141] width 47 height 9
click at [253, 141] on icon "modal" at bounding box center [254, 141] width 4 height 5
click at [248, 185] on div "Visits" at bounding box center [255, 184] width 29 height 9
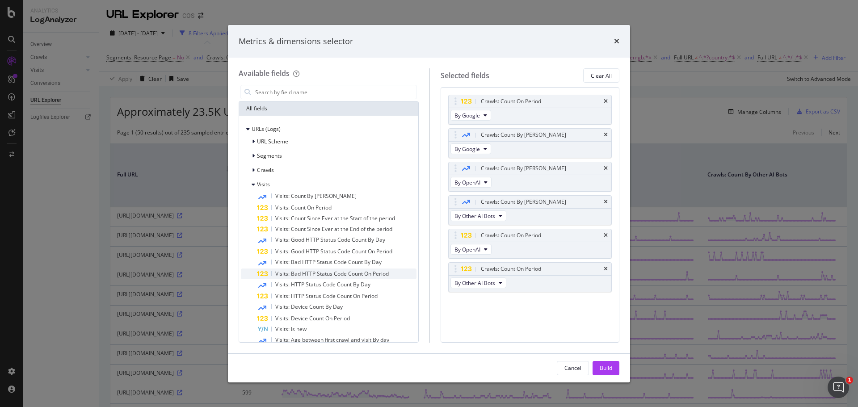
click at [253, 269] on div "Visits: Bad HTTP Status Code Count On Period" at bounding box center [329, 274] width 176 height 11
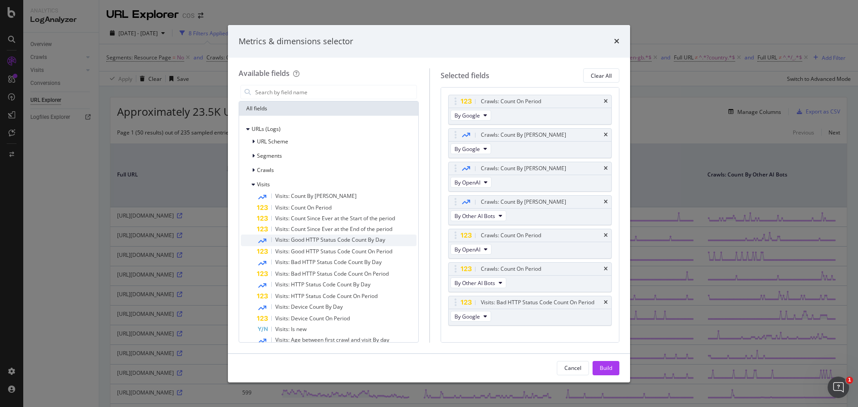
scroll to position [91, 0]
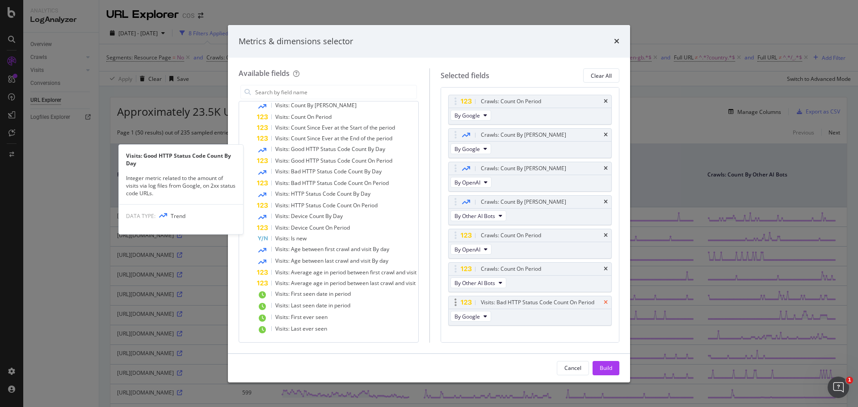
click at [604, 305] on icon "times" at bounding box center [606, 302] width 4 height 5
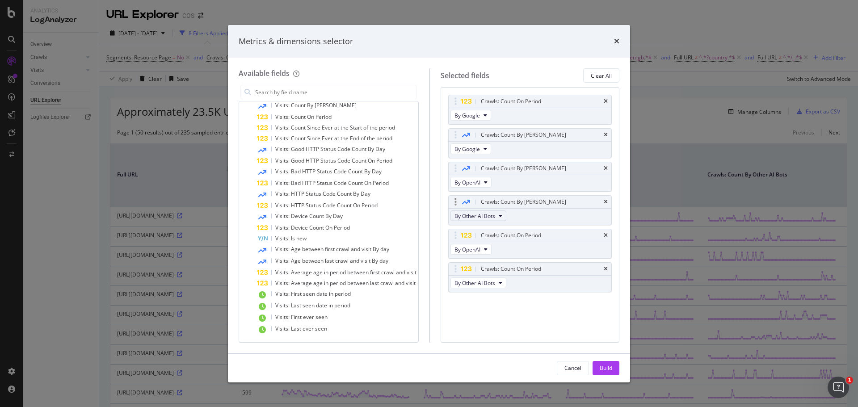
scroll to position [0, 0]
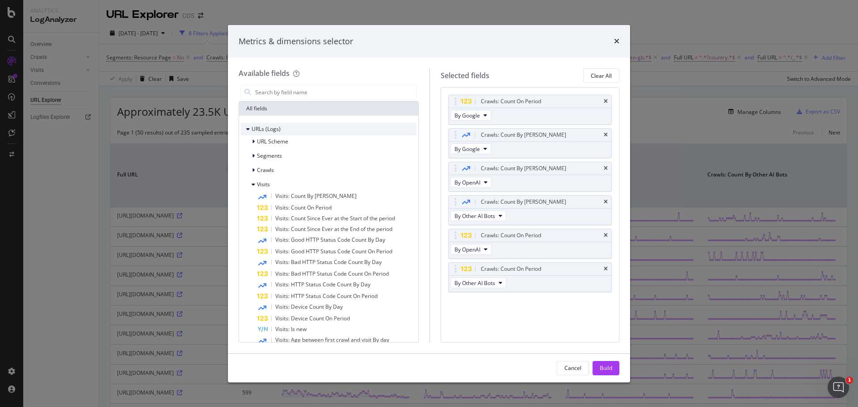
click at [246, 128] on div "URLs (Logs)" at bounding box center [261, 129] width 40 height 9
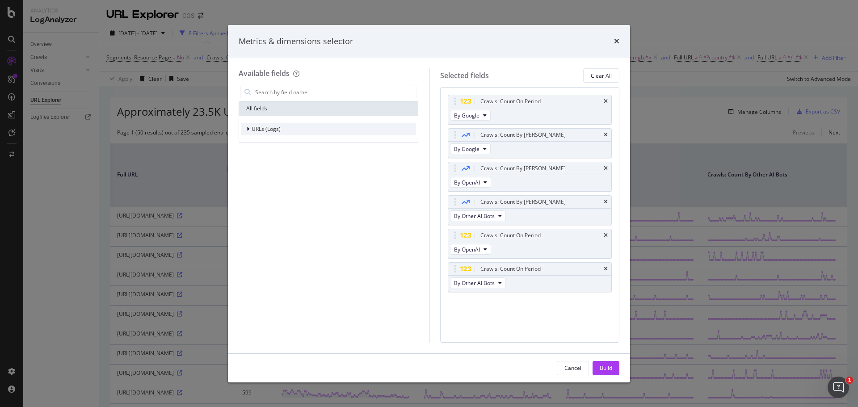
click at [247, 132] on div "modal" at bounding box center [248, 129] width 5 height 9
click at [256, 171] on div "modal" at bounding box center [254, 170] width 5 height 9
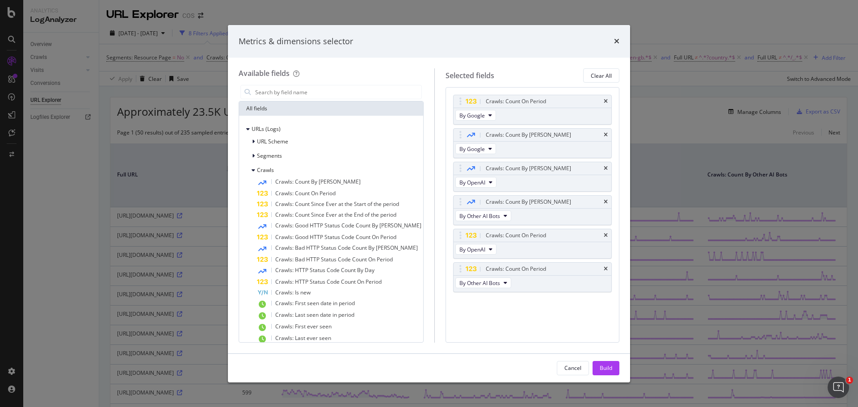
click at [610, 367] on div "Build" at bounding box center [606, 368] width 13 height 8
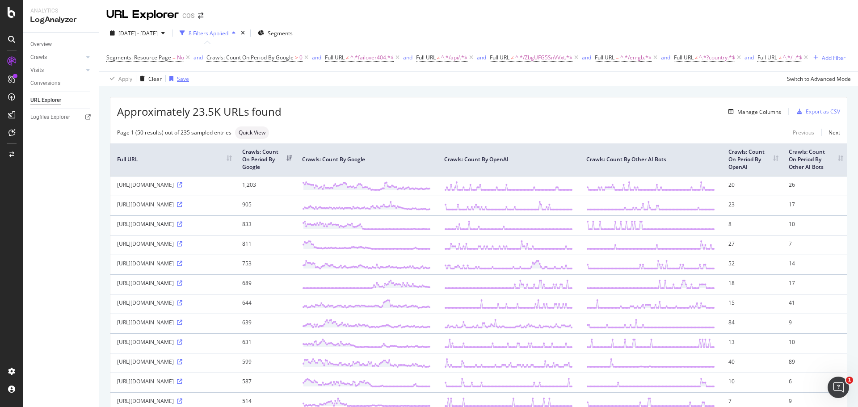
click at [180, 83] on div "Save" at bounding box center [183, 79] width 12 height 8
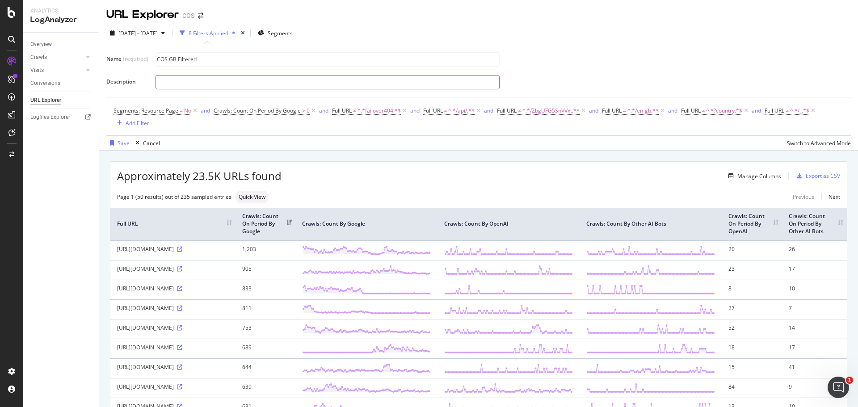
type input "COS GB Filtered"
click at [242, 82] on input "text" at bounding box center [327, 82] width 343 height 13
click at [137, 118] on div "Add Filter" at bounding box center [131, 123] width 36 height 10
click at [125, 121] on div "Add Filter" at bounding box center [131, 123] width 36 height 10
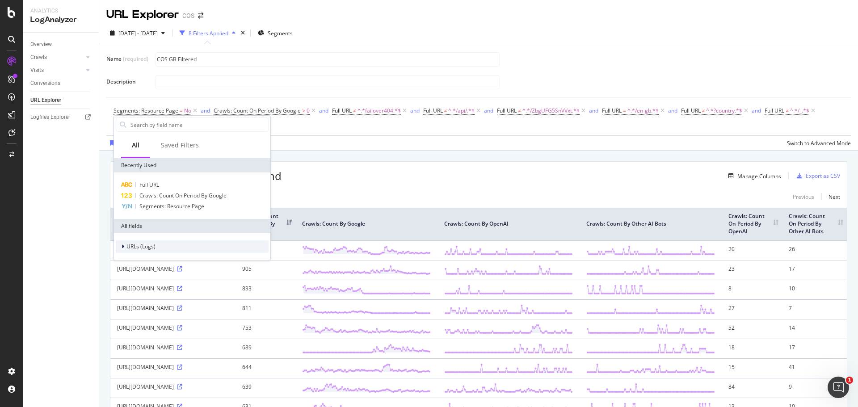
click at [124, 248] on div at bounding box center [123, 246] width 5 height 9
click at [127, 271] on icon at bounding box center [128, 273] width 3 height 5
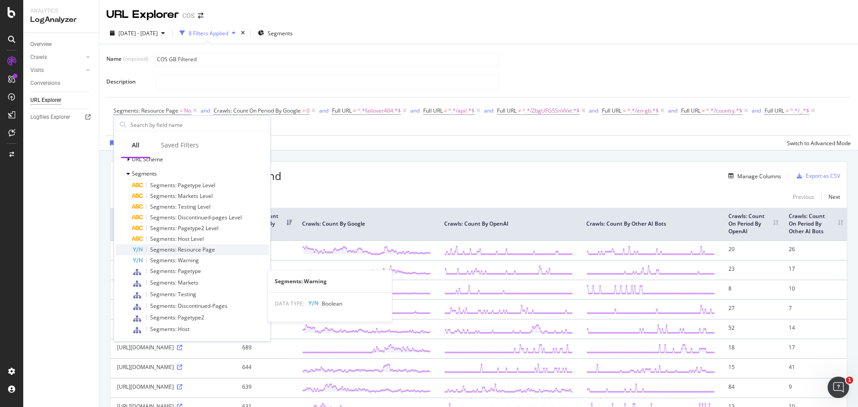
scroll to position [85, 0]
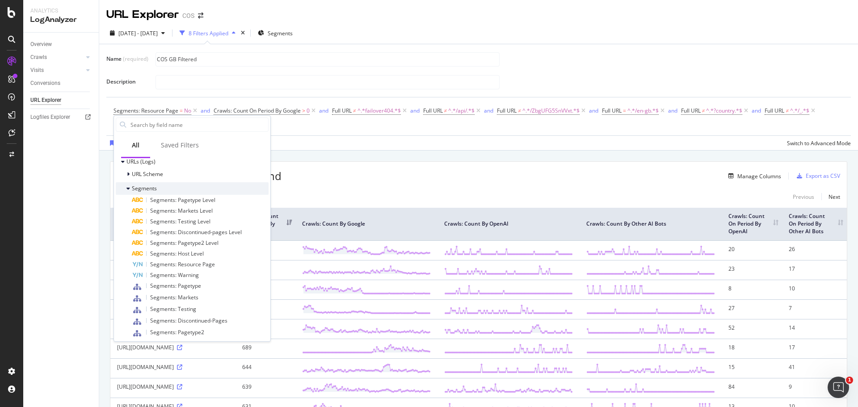
click at [129, 191] on div at bounding box center [128, 188] width 5 height 9
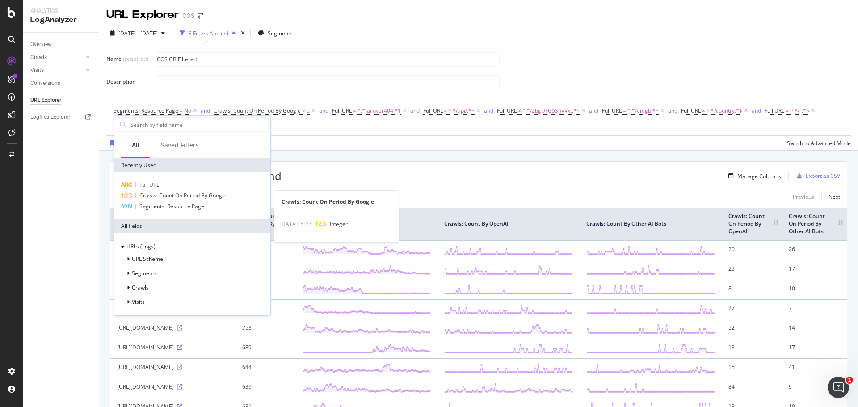
scroll to position [0, 0]
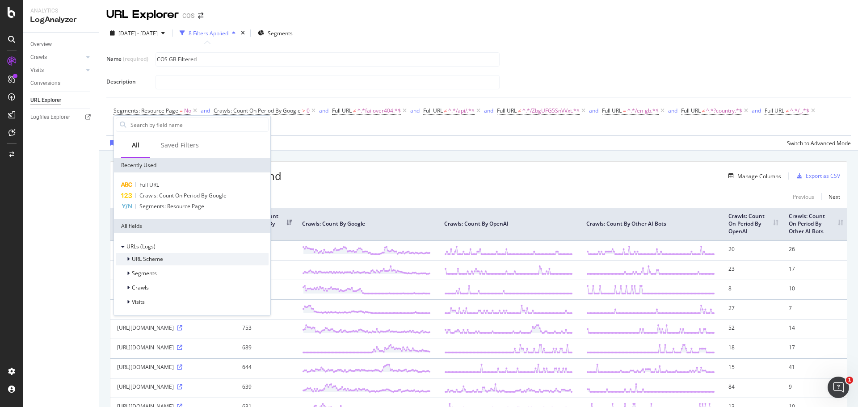
click at [130, 258] on div at bounding box center [128, 259] width 5 height 9
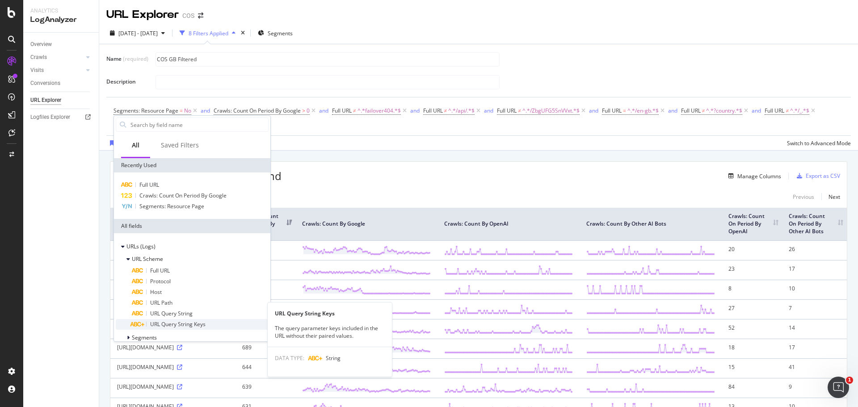
scroll to position [38, 0]
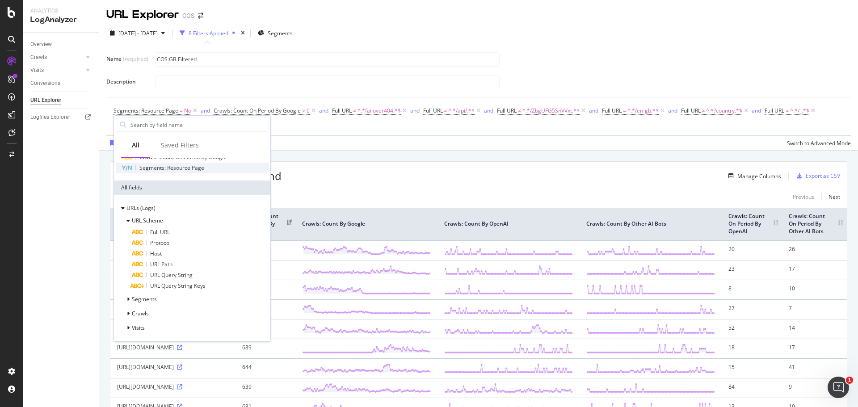
click at [125, 208] on div at bounding box center [123, 208] width 5 height 9
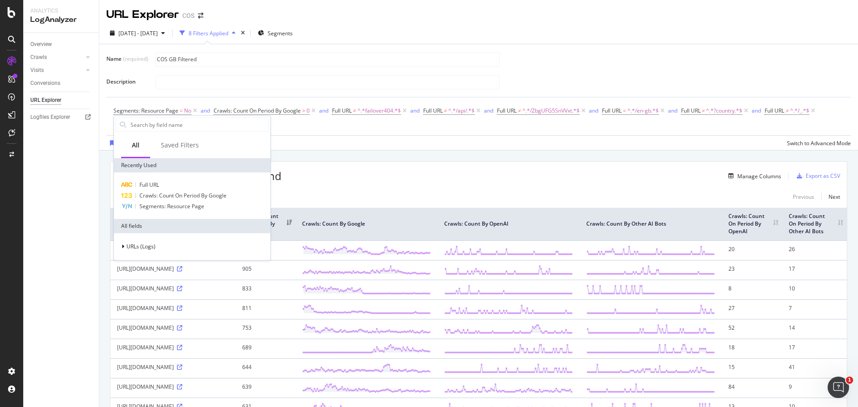
click at [417, 177] on div "Manage Columns" at bounding box center [530, 176] width 499 height 11
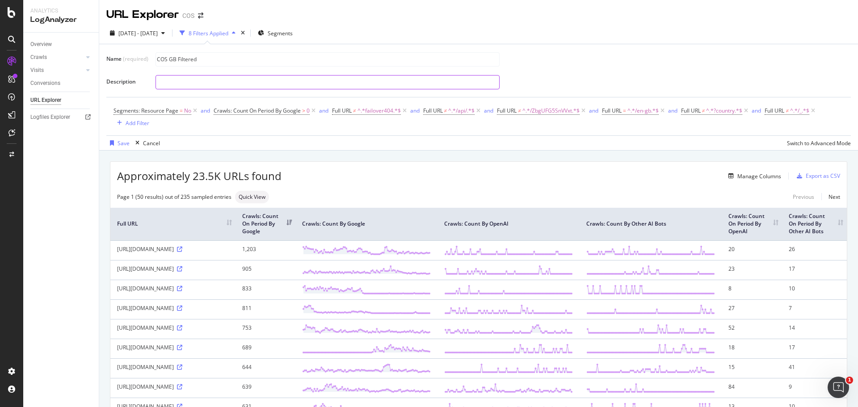
click at [273, 82] on input "text" at bounding box center [327, 82] width 343 height 13
click at [111, 143] on icon "button" at bounding box center [112, 142] width 4 height 5
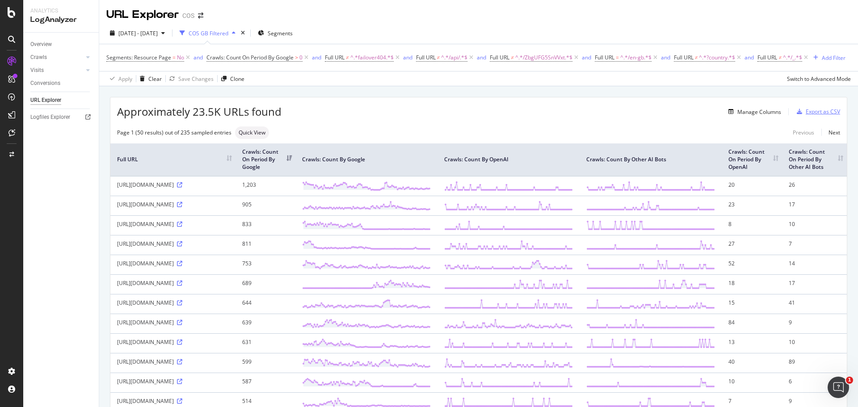
click at [823, 115] on div "Export as CSV" at bounding box center [823, 112] width 34 height 8
